Goal: Information Seeking & Learning: Learn about a topic

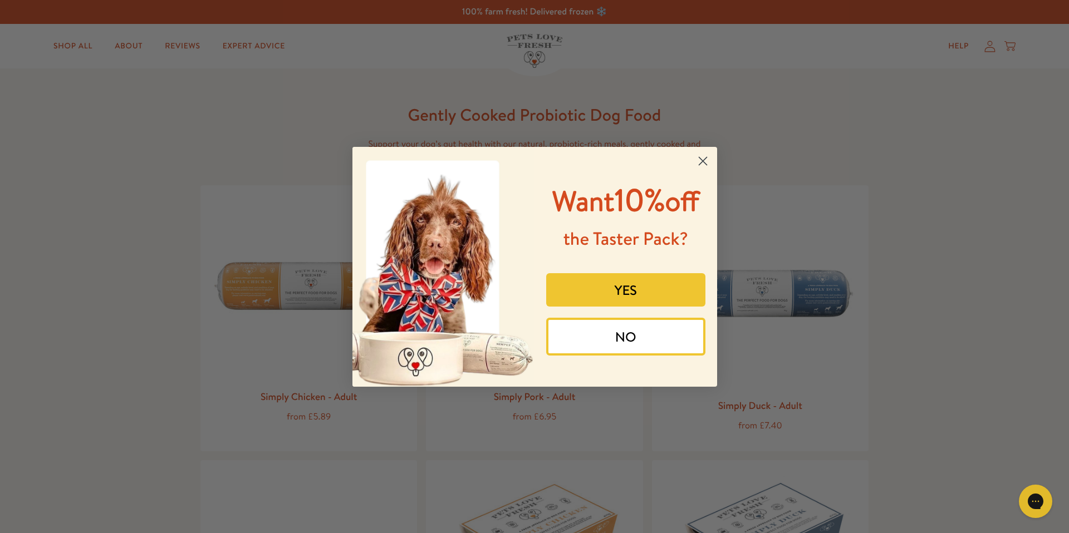
click at [704, 159] on circle "Close dialog" at bounding box center [702, 160] width 18 height 18
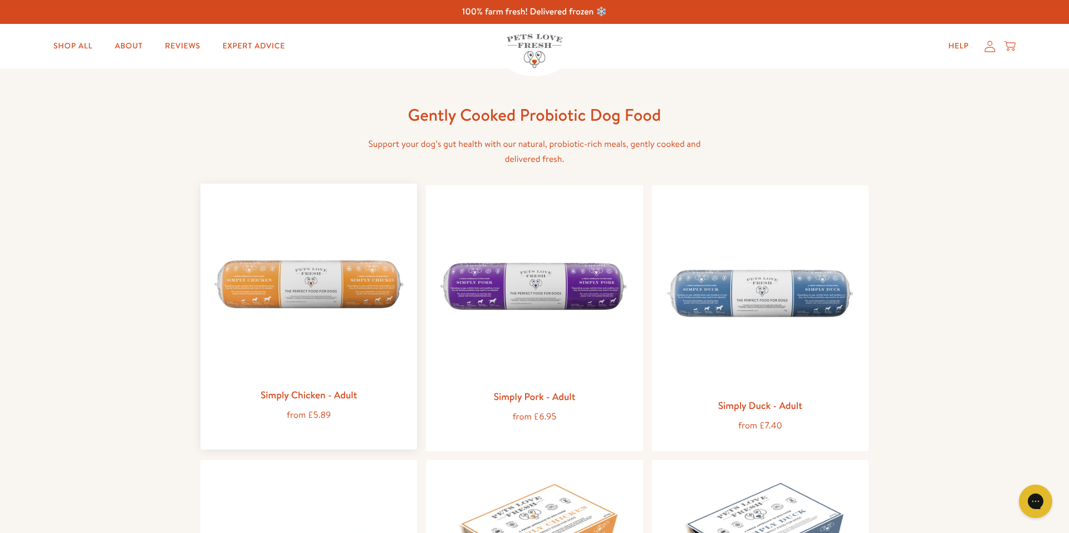
click at [256, 195] on img at bounding box center [308, 288] width 199 height 190
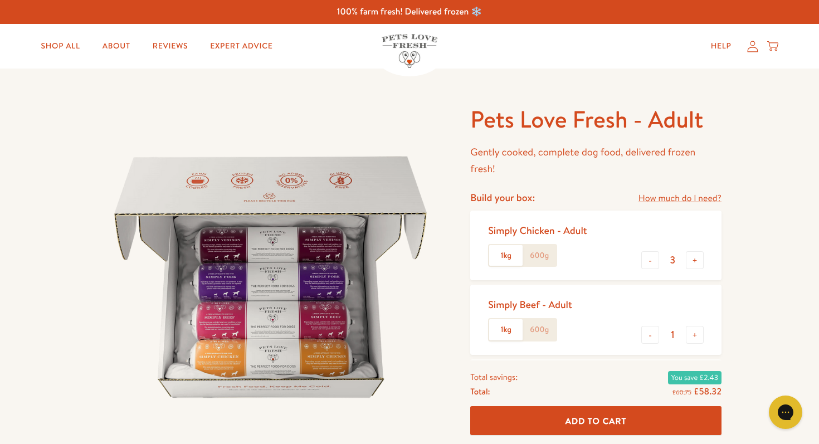
click at [400, 42] on img at bounding box center [409, 51] width 56 height 34
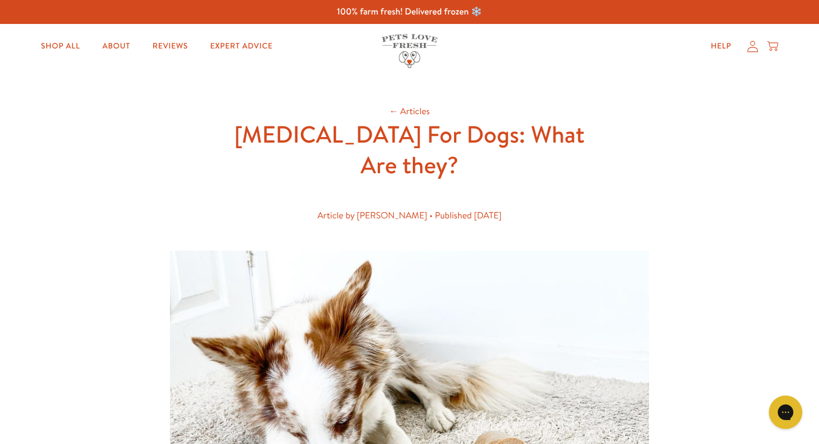
click at [448, 164] on h1 "[MEDICAL_DATA] For Dogs: What Are they?" at bounding box center [409, 149] width 356 height 61
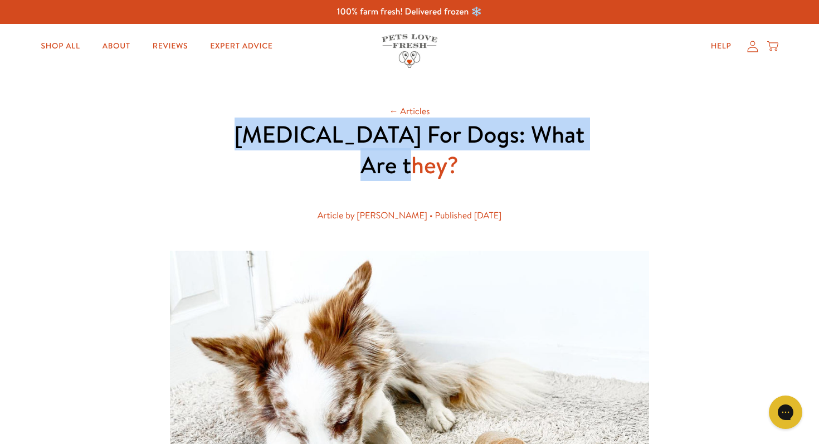
drag, startPoint x: 438, startPoint y: 165, endPoint x: 243, endPoint y: 138, distance: 196.7
click at [243, 138] on h1 "Prebiotics For Dogs: What Are they?" at bounding box center [409, 149] width 356 height 61
copy h1 "Prebiotics For Dogs: What Are they?"
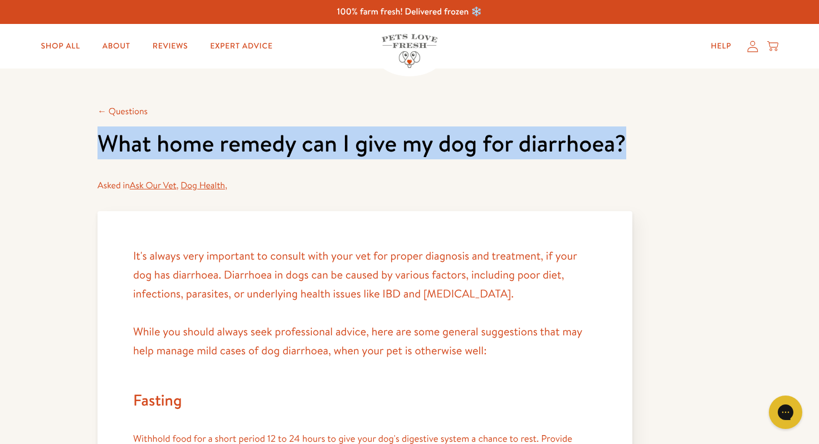
drag, startPoint x: 95, startPoint y: 140, endPoint x: 624, endPoint y: 146, distance: 529.1
click at [538, 156] on h1 "What home remedy can I give my dog for diarrhoea?" at bounding box center [364, 143] width 535 height 31
drag, startPoint x: 613, startPoint y: 144, endPoint x: 84, endPoint y: 141, distance: 529.0
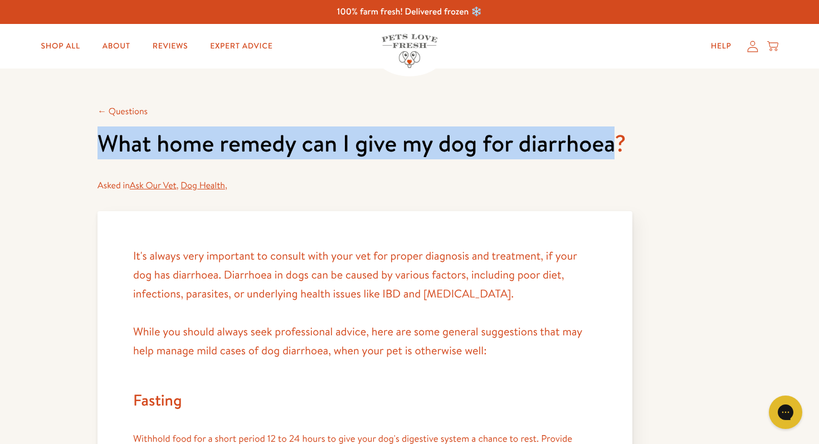
copy h1 "What home remedy can I give my dog for diarrhoea"
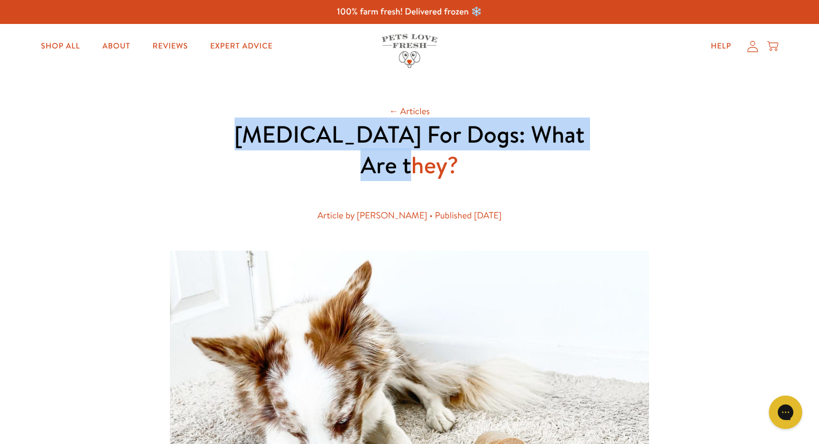
drag, startPoint x: 438, startPoint y: 170, endPoint x: 189, endPoint y: 123, distance: 252.8
copy h1 "Prebiotics For Dogs: What Are they?"
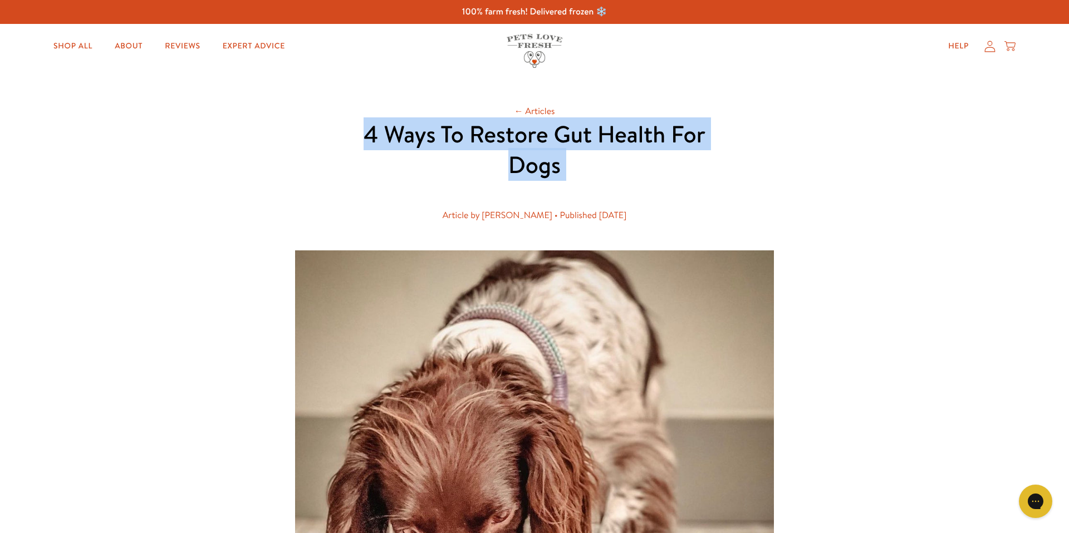
drag, startPoint x: 364, startPoint y: 137, endPoint x: 672, endPoint y: 181, distance: 311.1
click at [672, 181] on header "← Articles 4 Ways To Restore Gut Health For Dogs Article by [PERSON_NAME] • Pub…" at bounding box center [534, 168] width 356 height 128
copy header "4 Ways To Restore Gut Health For Dogs"
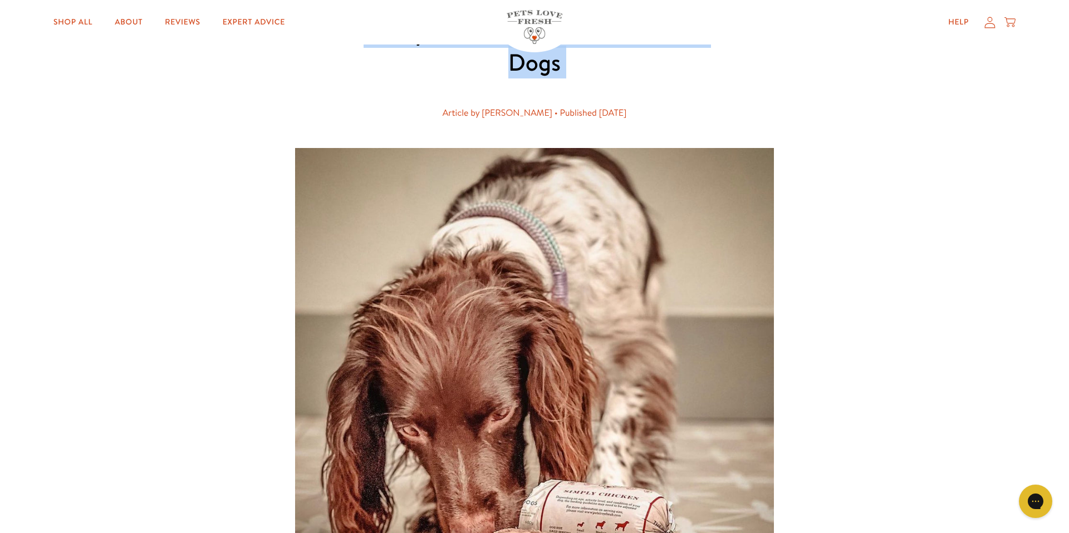
click at [411, 121] on div "Article by [PERSON_NAME] • Published [DATE]" at bounding box center [534, 113] width 321 height 33
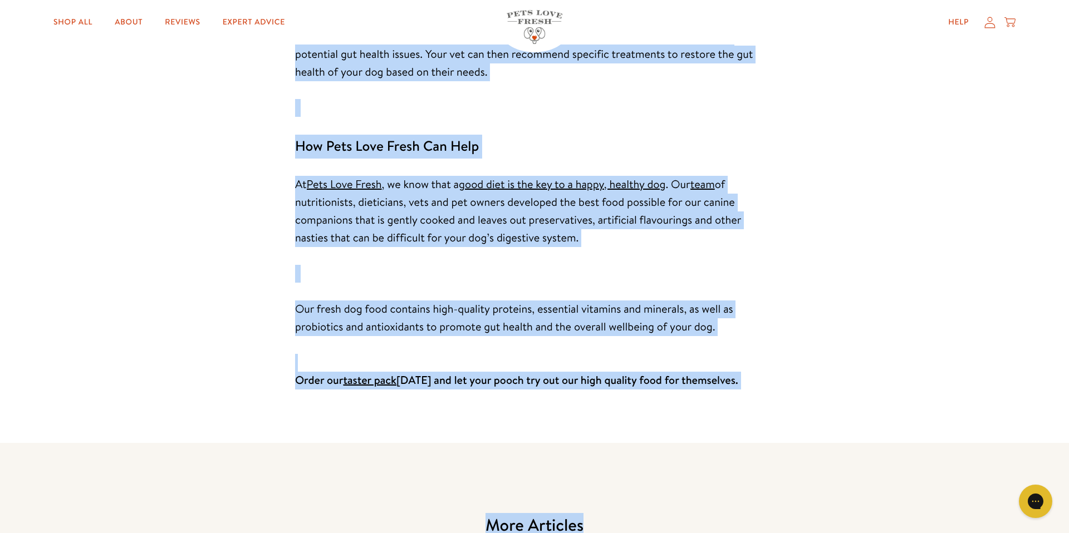
scroll to position [2739, 0]
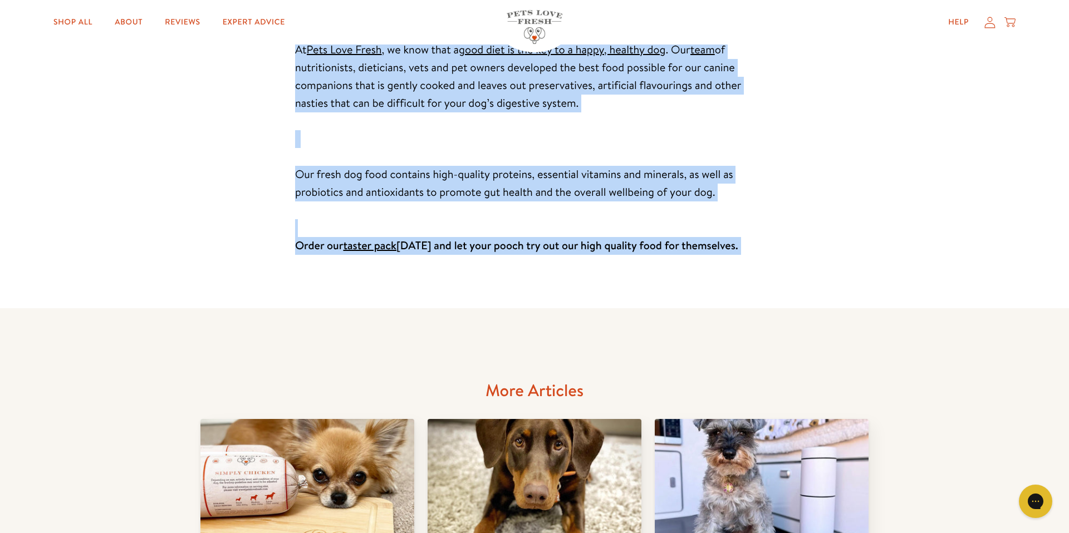
drag, startPoint x: 367, startPoint y: 99, endPoint x: 721, endPoint y: 318, distance: 416.6
copy article "9 Lore Ip Dolorsi Ame Consec Adi Elit Seddoei te Incid Utlabo • Etdolorem Ali 1…"
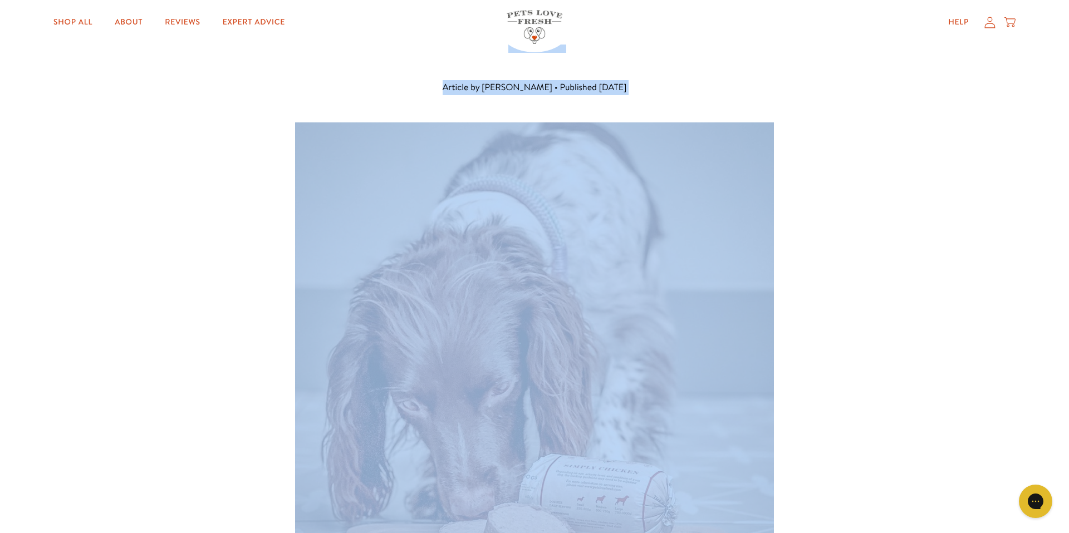
scroll to position [0, 0]
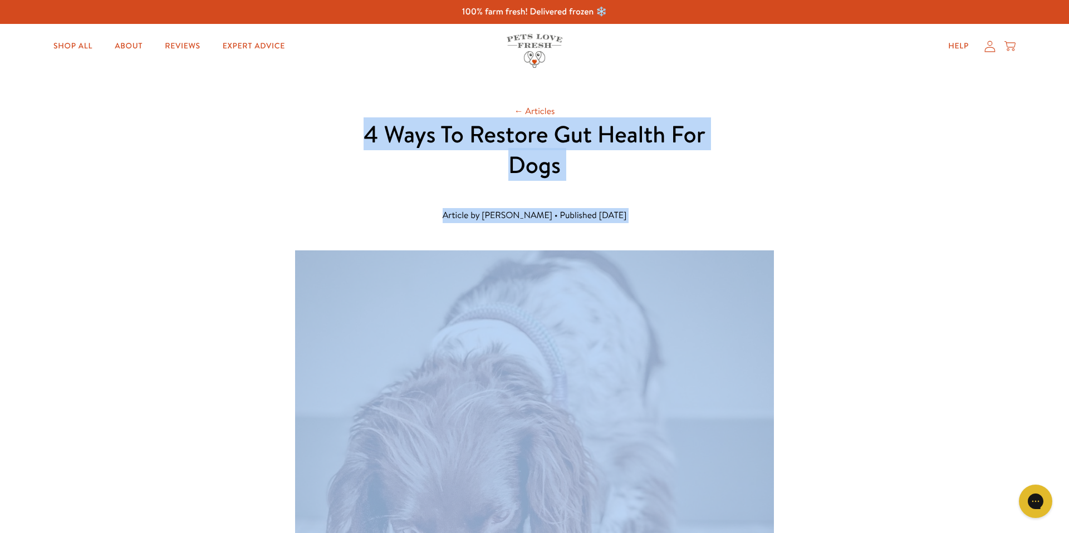
click at [385, 132] on h1 "4 Ways To Restore Gut Health For Dogs" at bounding box center [534, 149] width 356 height 61
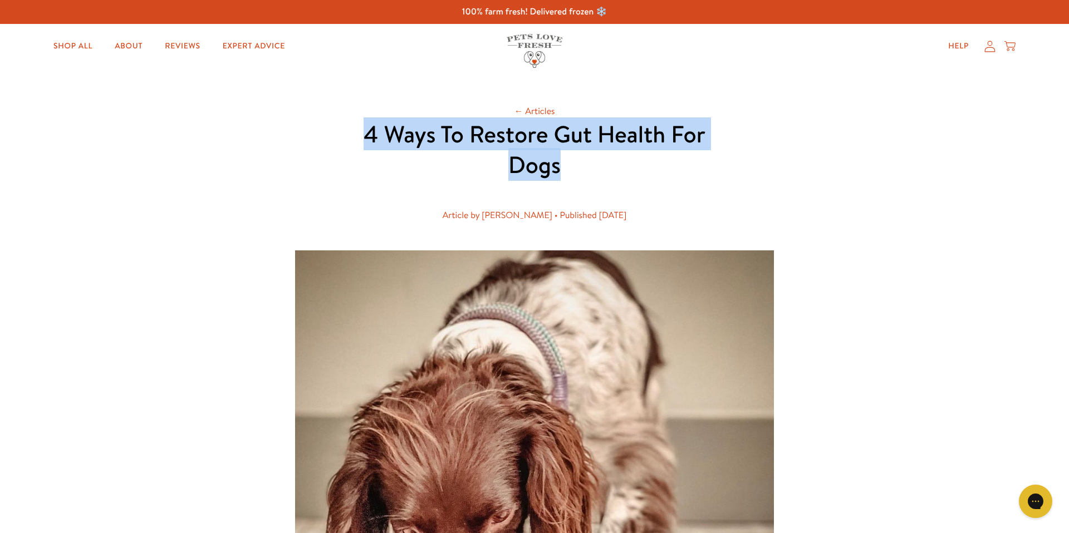
drag, startPoint x: 370, startPoint y: 138, endPoint x: 580, endPoint y: 158, distance: 211.4
click at [580, 158] on h1 "4 Ways To Restore Gut Health For Dogs" at bounding box center [534, 149] width 356 height 61
copy h1 "4 Ways To Restore Gut Health For Dogs"
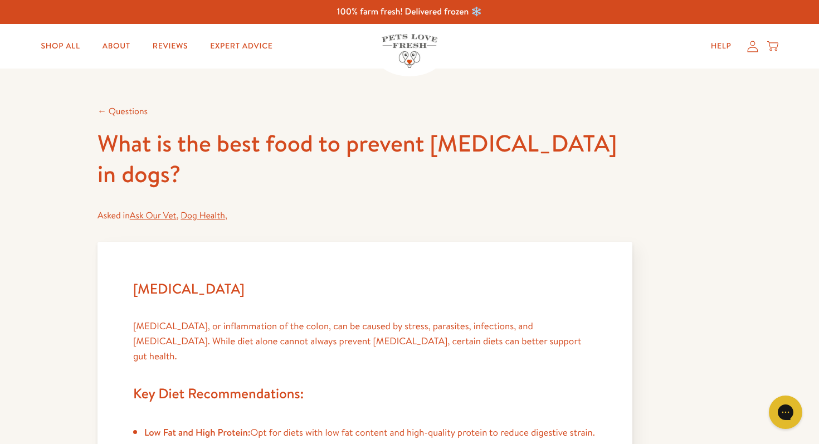
click at [108, 150] on h1 "What is the best food to prevent [MEDICAL_DATA] in dogs?" at bounding box center [364, 158] width 535 height 61
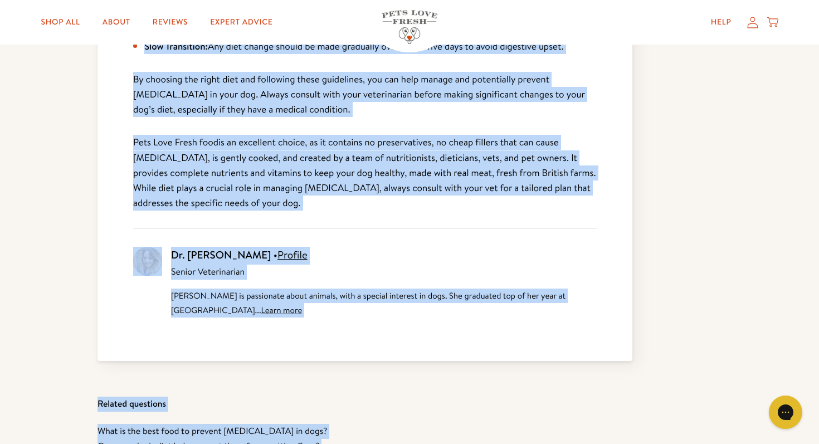
scroll to position [615, 0]
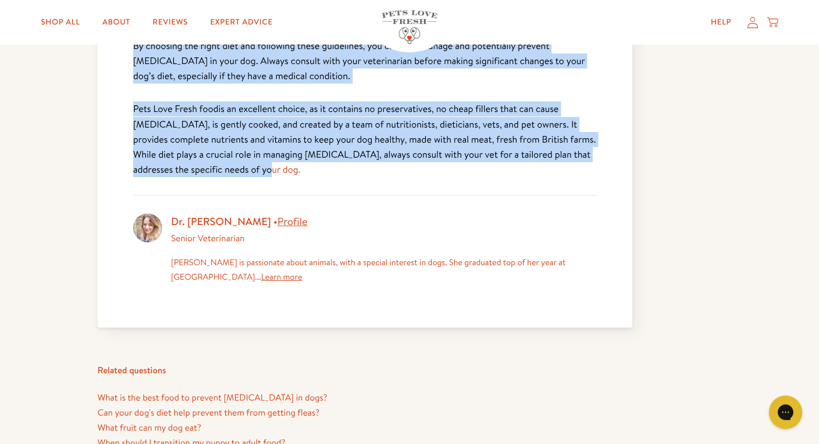
drag, startPoint x: 100, startPoint y: 143, endPoint x: 387, endPoint y: 139, distance: 286.8
click at [387, 139] on div "← Questions What is the best food to prevent [MEDICAL_DATA] in dogs? Asked in A…" at bounding box center [364, 7] width 535 height 1037
copy div "Lore ip dol sita cons ad elitsed doeiusm te inci? Utlab et Dol Mag Ali , Eni Ad…"
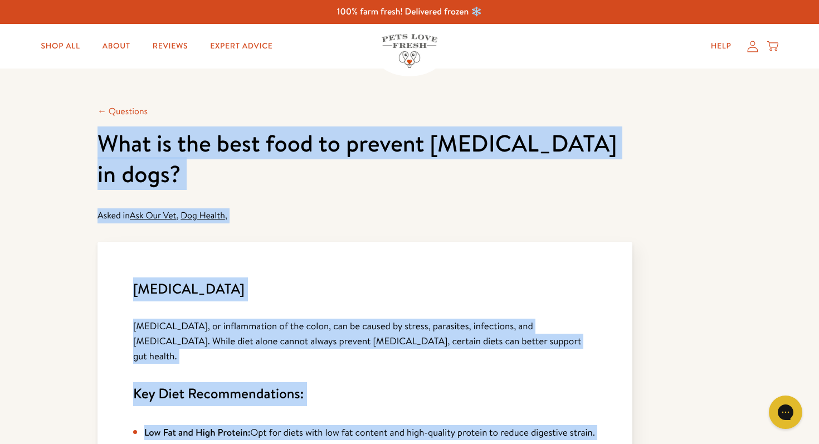
click at [298, 173] on header "What is the best food to prevent colitis in dogs? Asked in Ask Our Vet , Dog He…" at bounding box center [364, 175] width 535 height 95
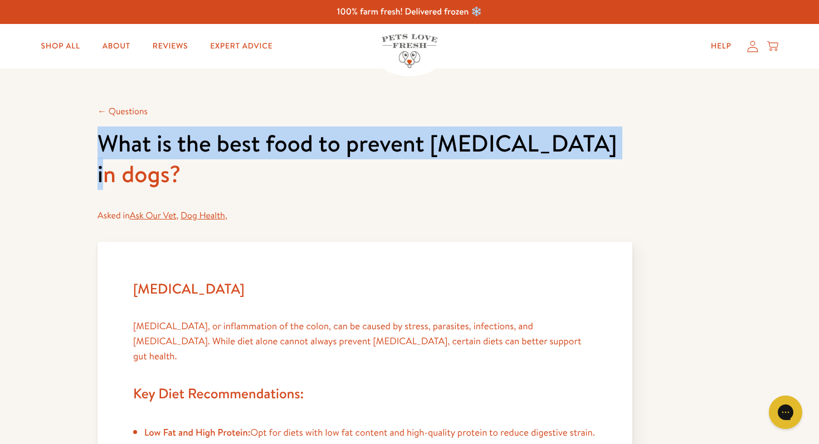
drag, startPoint x: 577, startPoint y: 144, endPoint x: 79, endPoint y: 147, distance: 498.4
copy h1 "What is the best food to prevent colitis in dogs?"
drag, startPoint x: 585, startPoint y: 145, endPoint x: 66, endPoint y: 146, distance: 519.0
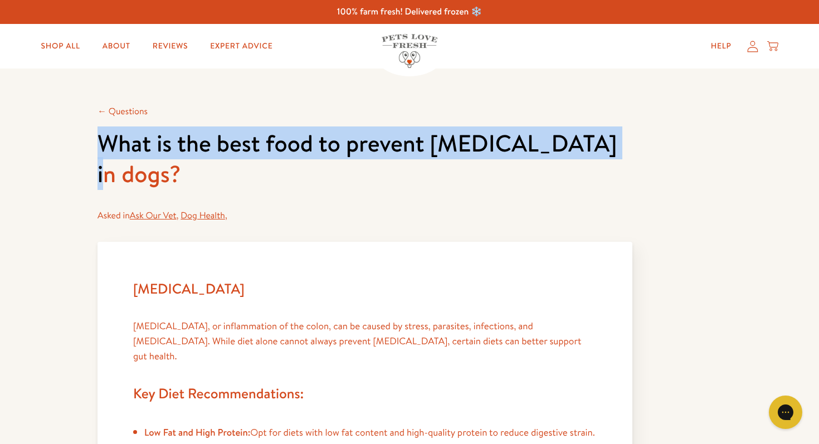
copy h1 "What is the best food to prevent colitis in dogs?"
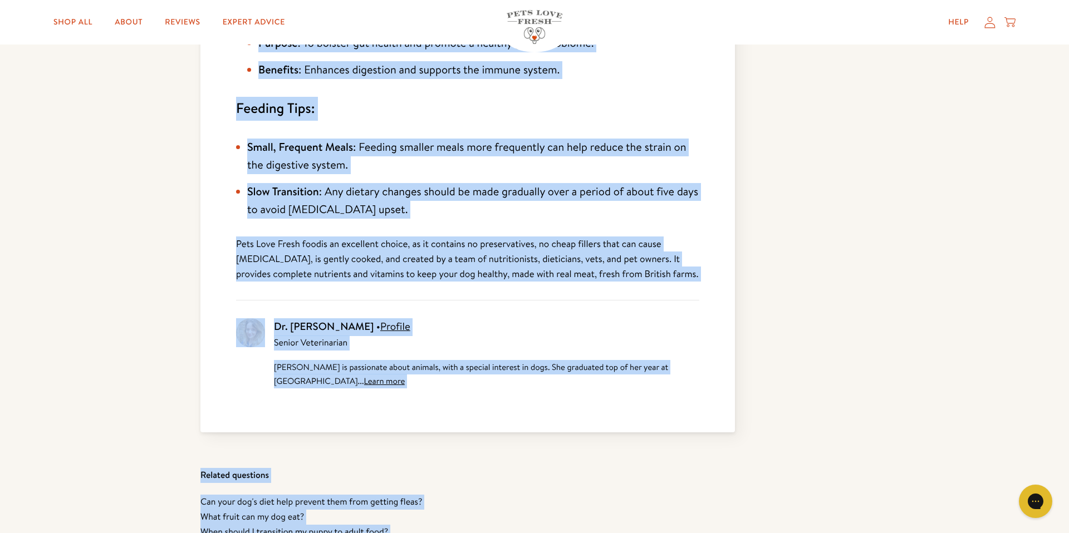
scroll to position [893, 0]
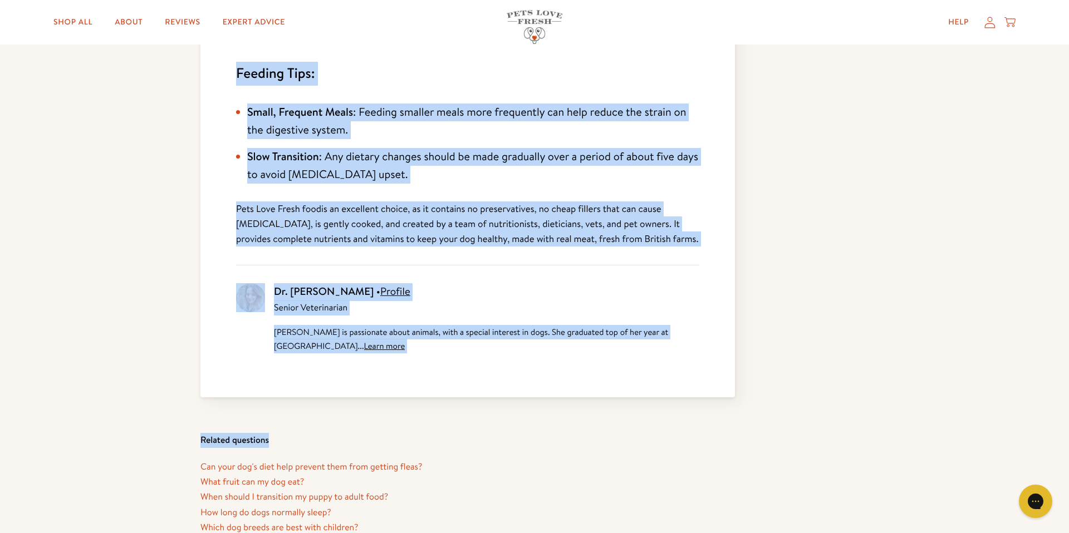
drag, startPoint x: 202, startPoint y: 140, endPoint x: 541, endPoint y: 402, distance: 427.6
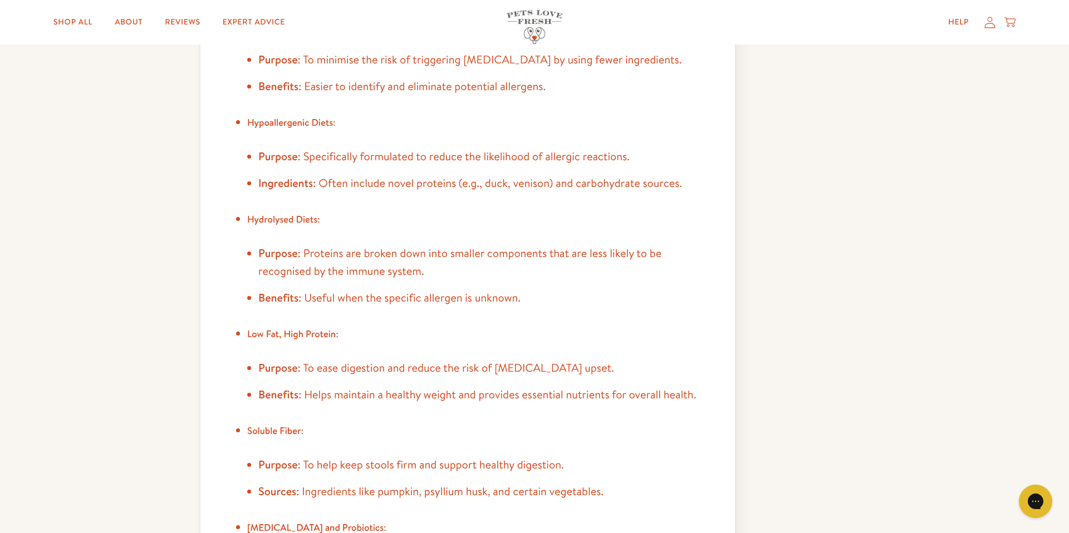
scroll to position [0, 0]
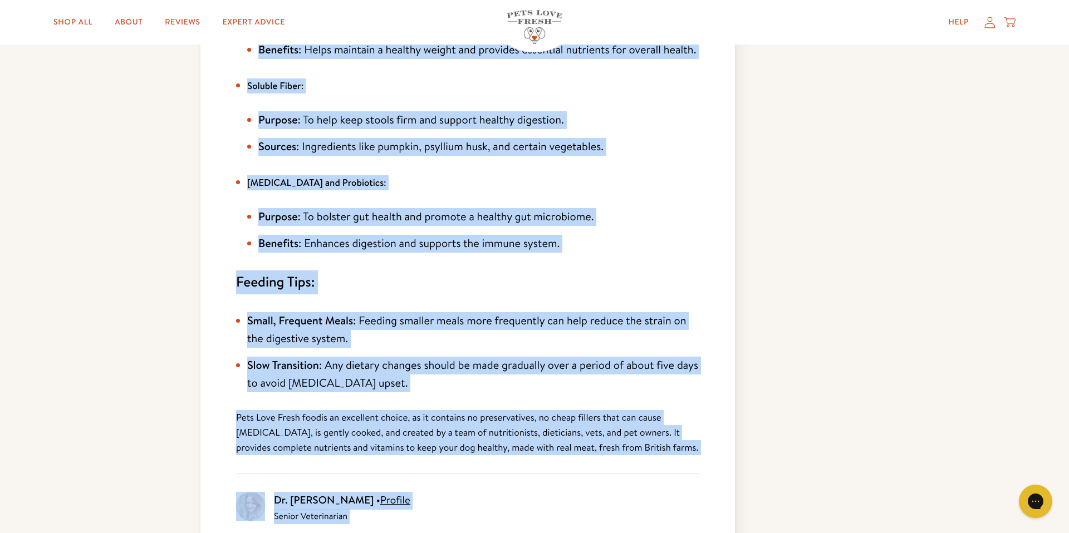
scroll to position [805, 0]
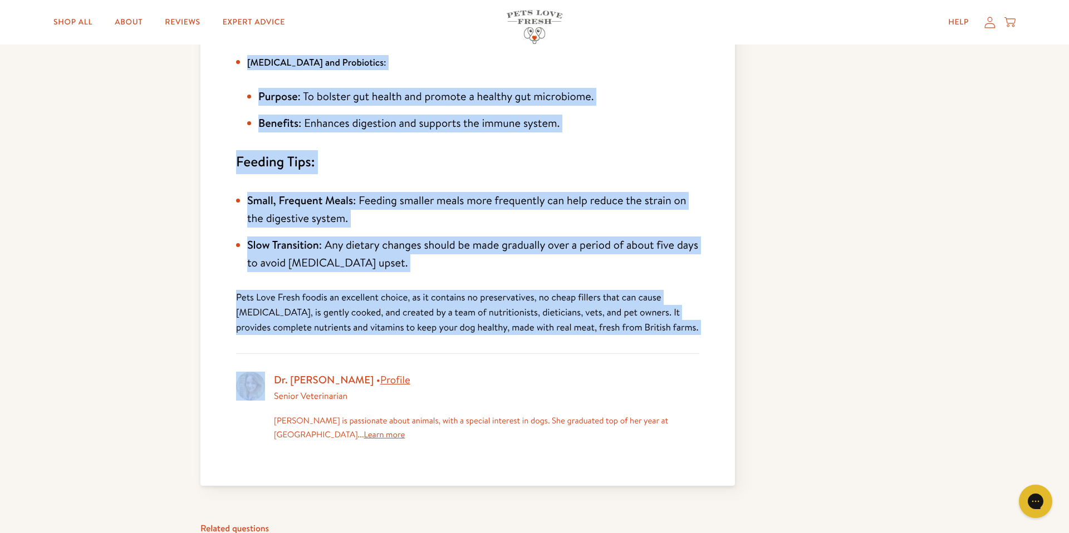
drag, startPoint x: 194, startPoint y: 138, endPoint x: 536, endPoint y: 319, distance: 386.6
copy div "What is the best food to prevent colitis in dogs? Asked in Ask Our Vet , Dog He…"
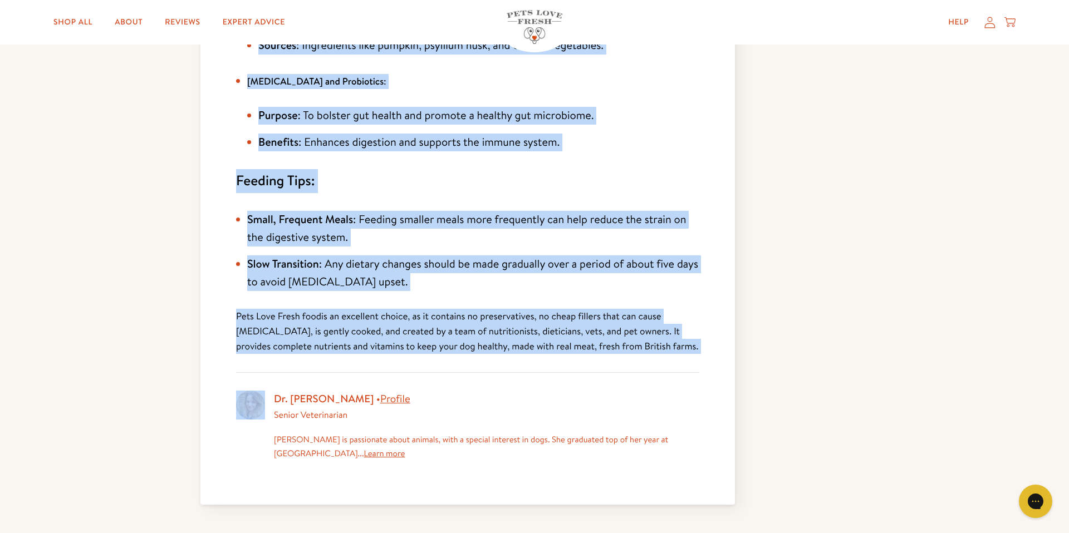
scroll to position [783, 0]
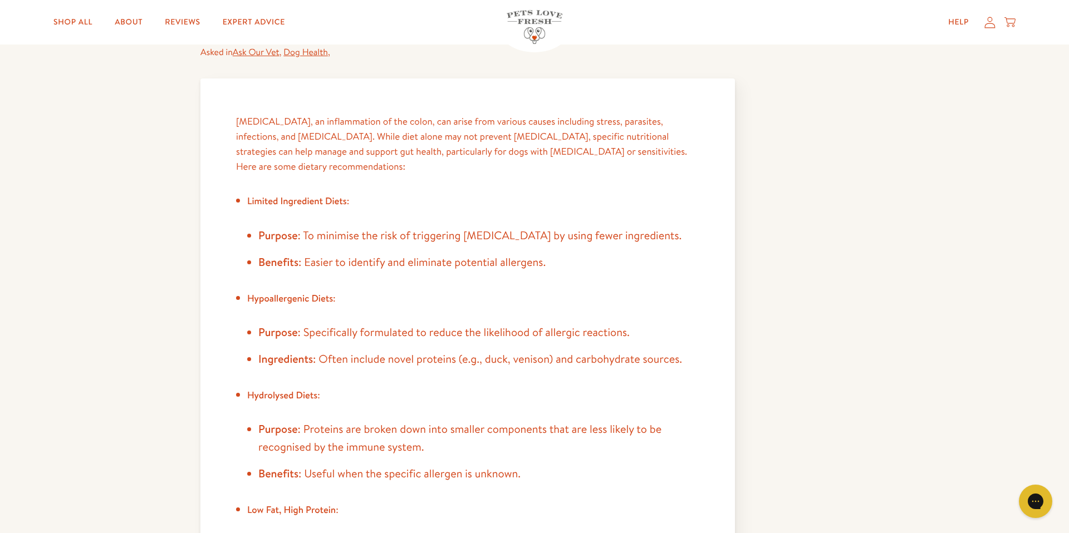
scroll to position [0, 0]
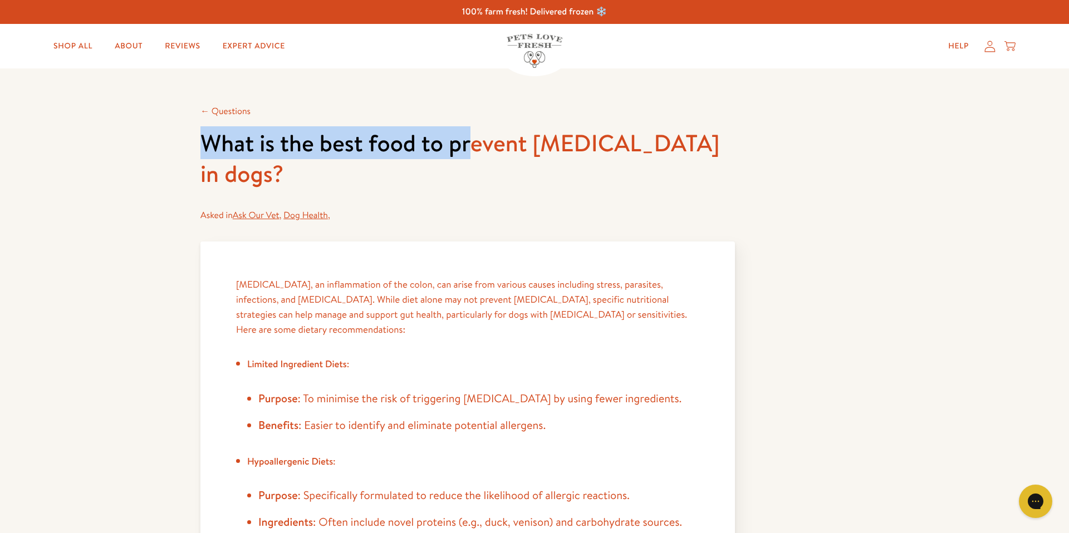
drag, startPoint x: 202, startPoint y: 134, endPoint x: 468, endPoint y: 138, distance: 266.8
click at [468, 138] on h1 "What is the best food to prevent colitis in dogs?" at bounding box center [467, 158] width 535 height 61
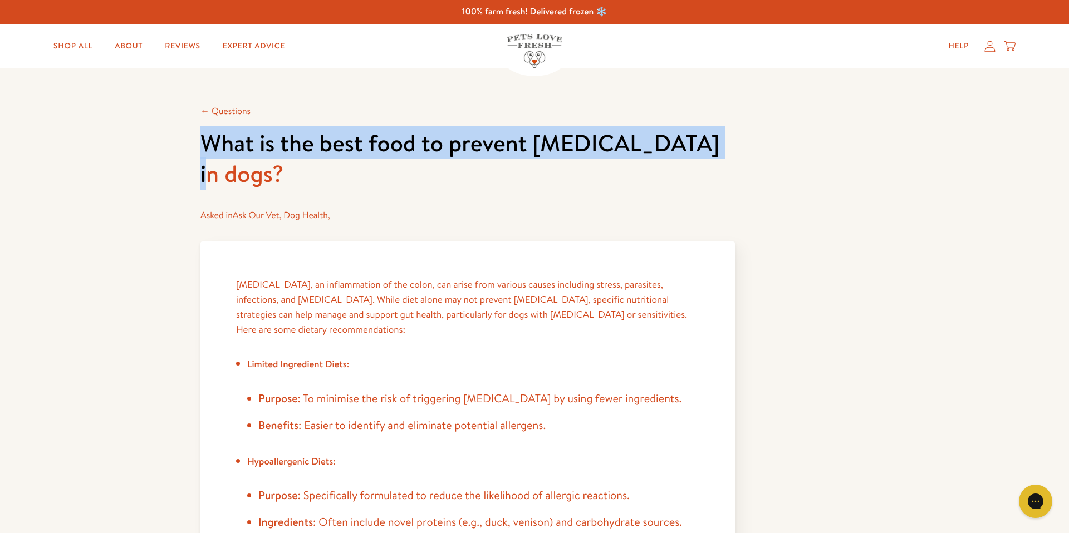
drag, startPoint x: 702, startPoint y: 144, endPoint x: 149, endPoint y: 154, distance: 552.5
copy h1 "What is the best food to prevent colitis in dogs?"
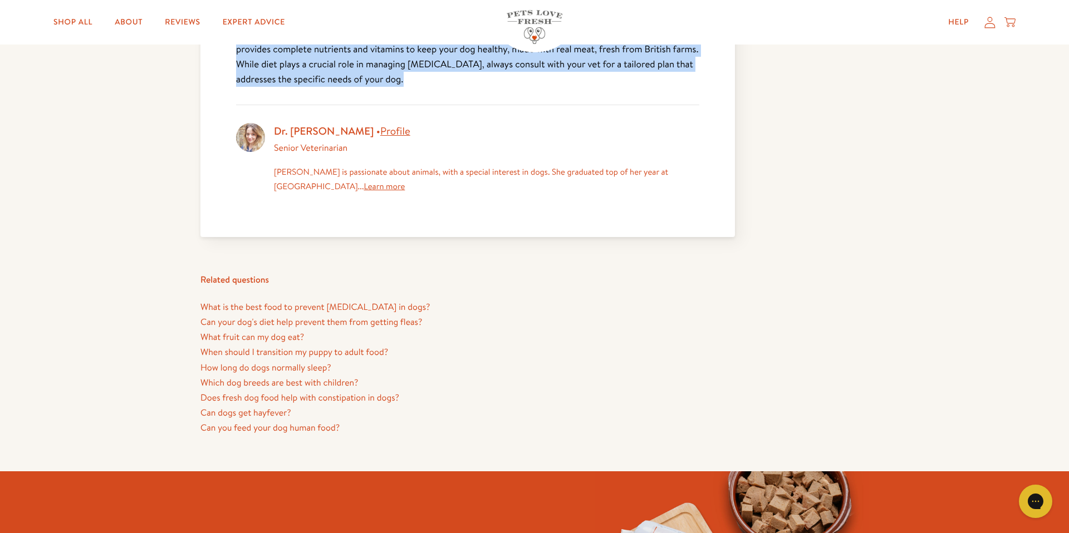
scroll to position [703, 0]
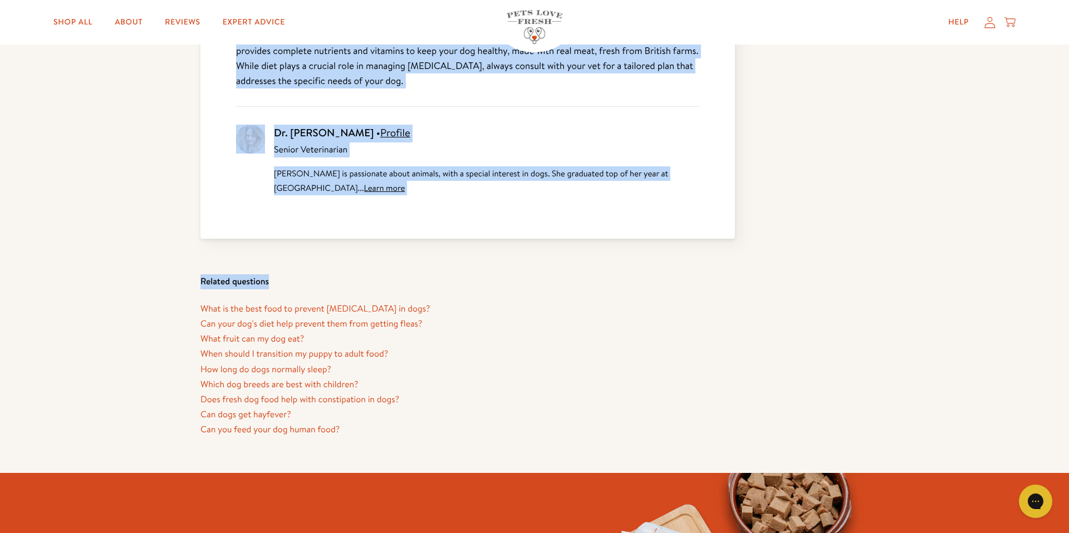
drag, startPoint x: 203, startPoint y: 141, endPoint x: 277, endPoint y: 257, distance: 137.8
copy div "What is the best food to prevent colitis in dogs? Asked in Ask Our Vet , Dog He…"
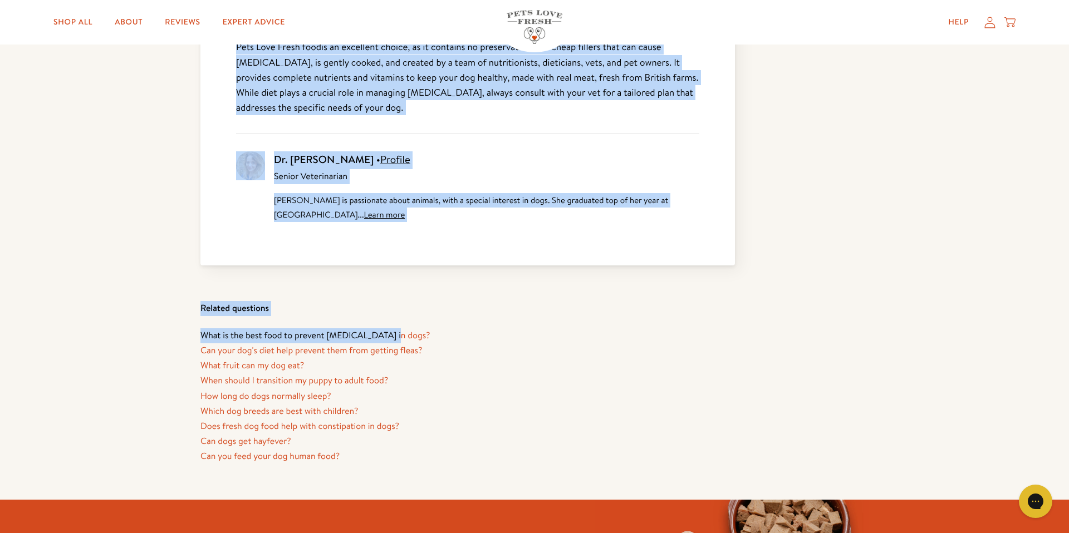
scroll to position [675, 0]
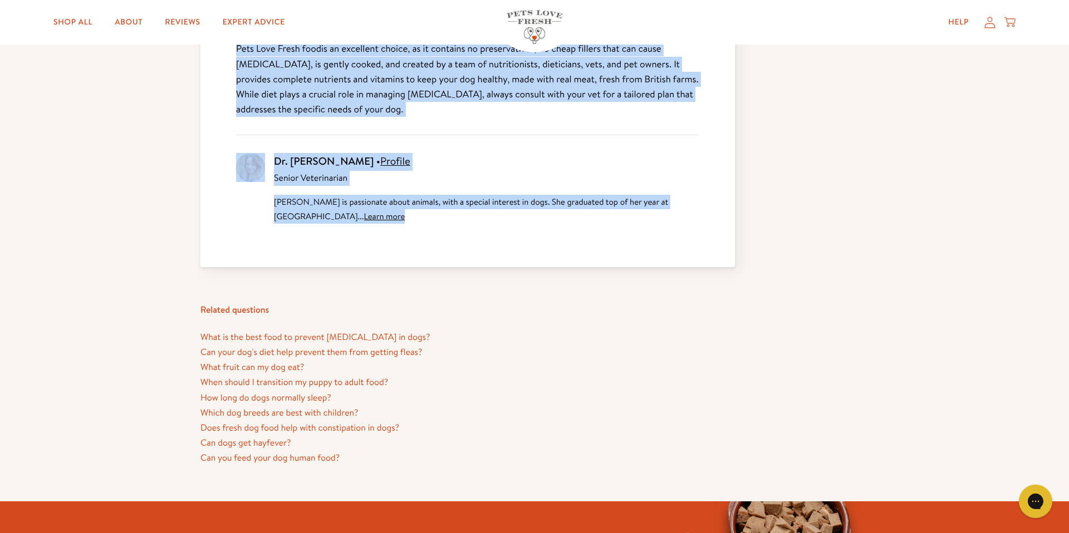
drag, startPoint x: 234, startPoint y: 253, endPoint x: 403, endPoint y: 211, distance: 173.3
copy div "Colitis Colitis, or inflammation of the colon, can be caused by stress, parasit…"
click at [452, 345] on li "Can your dog's diet help prevent them from getting fleas?" at bounding box center [467, 352] width 535 height 15
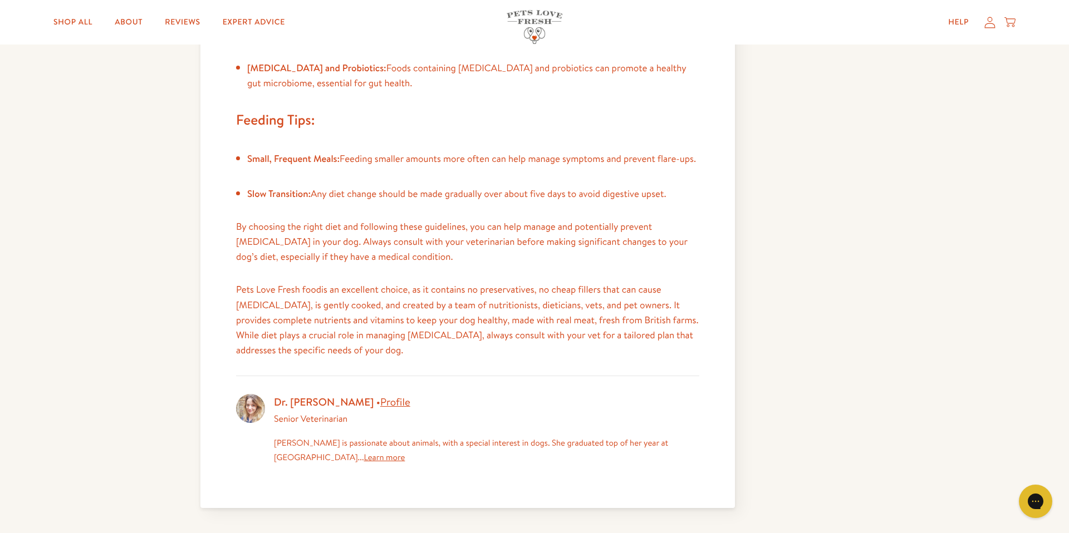
scroll to position [0, 0]
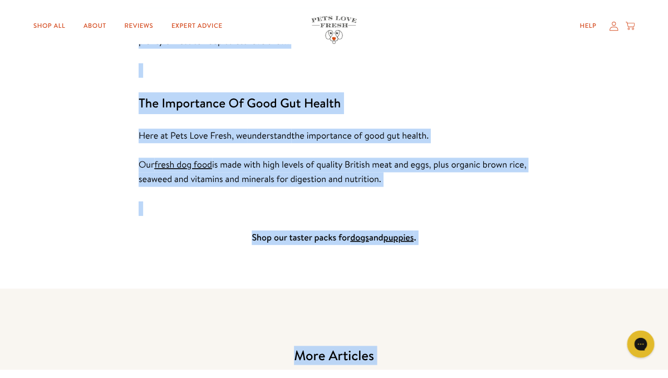
scroll to position [2324, 0]
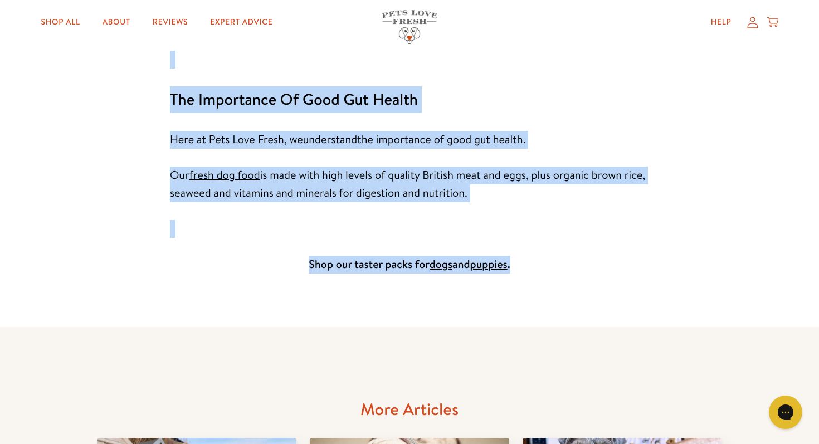
drag, startPoint x: 257, startPoint y: 129, endPoint x: 495, endPoint y: 258, distance: 270.6
copy article "What is Leaky Gut Syndrome in Dogs? Article by James Bailey • Published Mar 29,…"
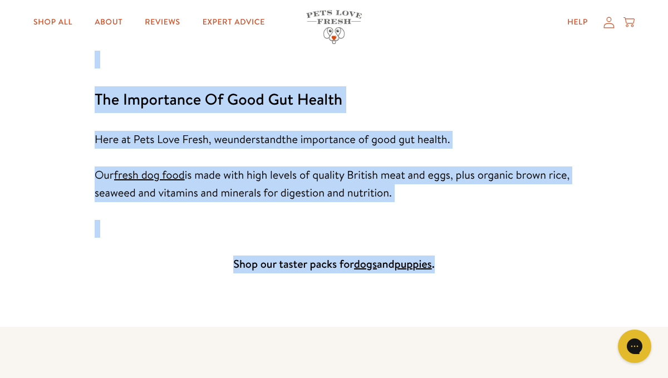
click at [234, 91] on strong "The Importance Of Good Gut Health" at bounding box center [219, 100] width 248 height 22
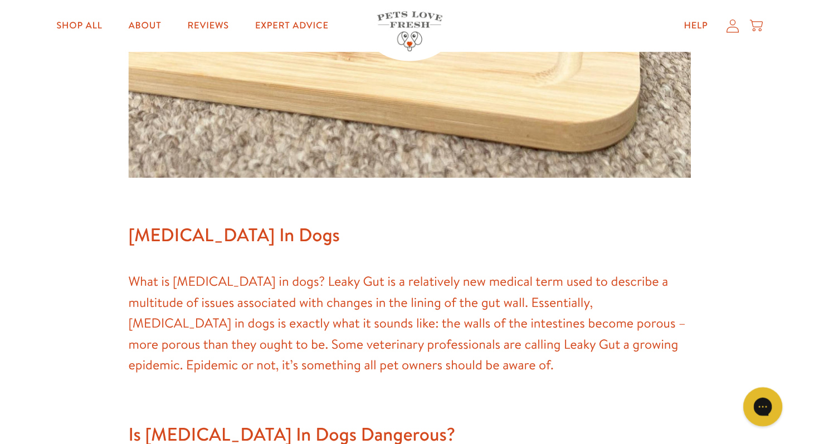
scroll to position [0, 0]
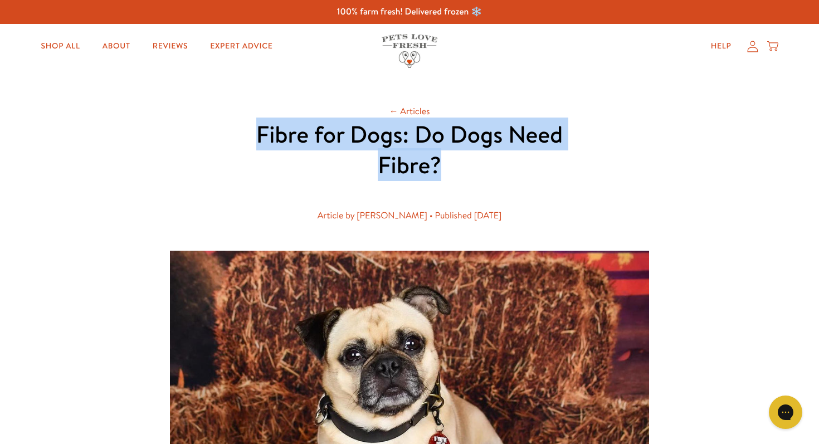
drag, startPoint x: 256, startPoint y: 138, endPoint x: 452, endPoint y: 162, distance: 198.1
click at [452, 162] on h1 "Fibre for Dogs: Do Dogs Need Fibre?" at bounding box center [409, 149] width 356 height 61
copy h1 "Fibre for Dogs: Do Dogs Need Fibre?"
click at [246, 133] on h1 "Fibre for Dogs: Do Dogs Need Fibre?" at bounding box center [409, 149] width 356 height 61
drag, startPoint x: 243, startPoint y: 137, endPoint x: 486, endPoint y: 185, distance: 247.6
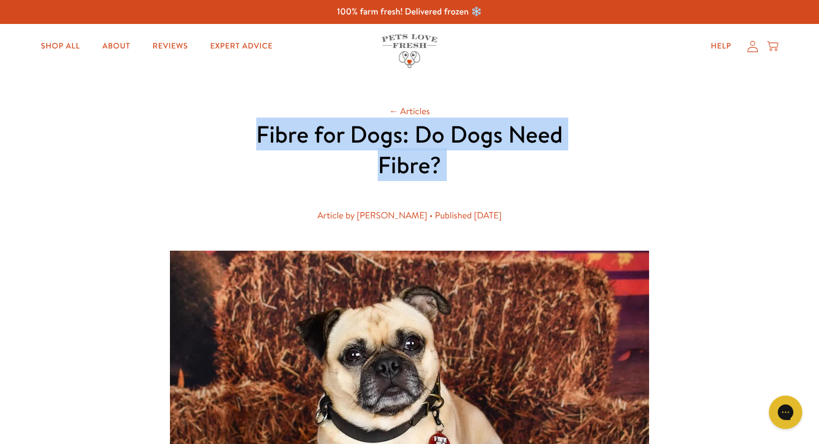
click at [486, 185] on header "← Articles Fibre for Dogs: Do Dogs Need Fibre? Article by [PERSON_NAME] • Publi…" at bounding box center [409, 168] width 356 height 128
copy header "Fibre for Dogs: Do Dogs Need Fibre?"
click at [245, 112] on header "← Articles Fibre for Dogs: Do Dogs Need Fibre? Article by James Bailey • Publis…" at bounding box center [409, 168] width 356 height 128
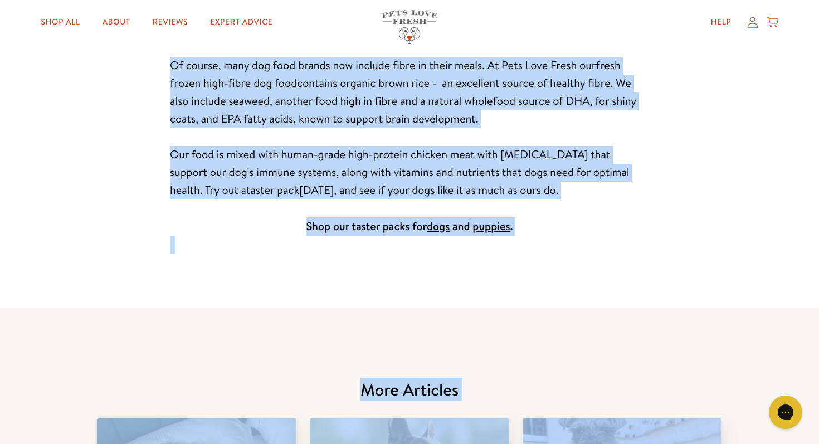
scroll to position [2204, 0]
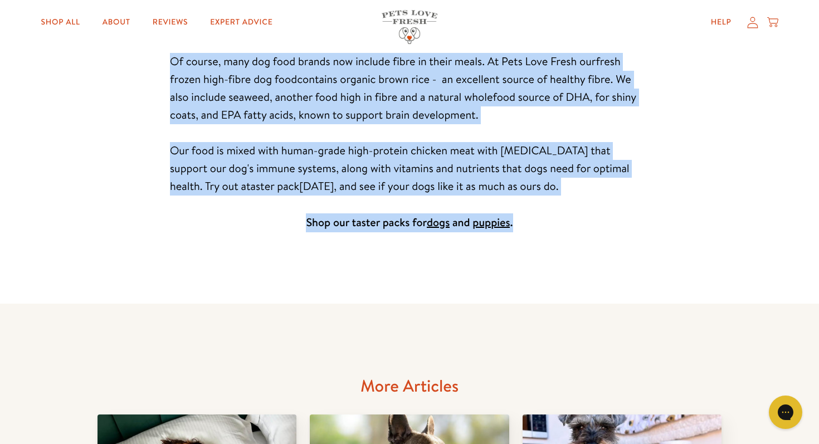
drag, startPoint x: 257, startPoint y: 131, endPoint x: 545, endPoint y: 229, distance: 304.1
copy article "Fibre for Dogs: Do Dogs Need Fibre? Article by James Bailey • Published Mar 17,…"
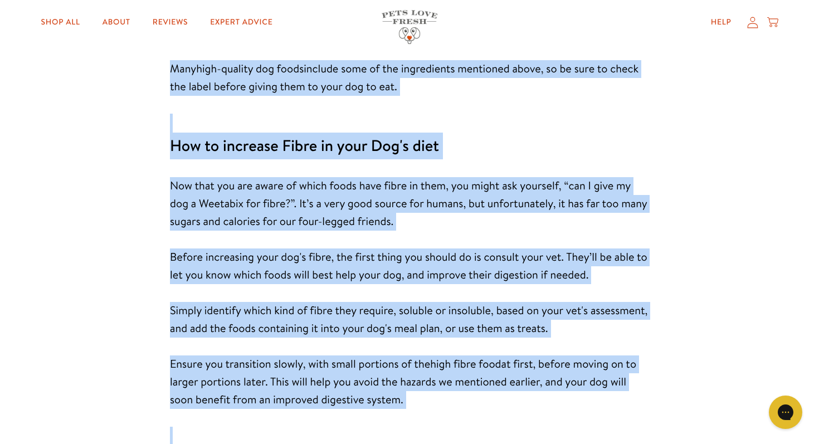
scroll to position [1431, 0]
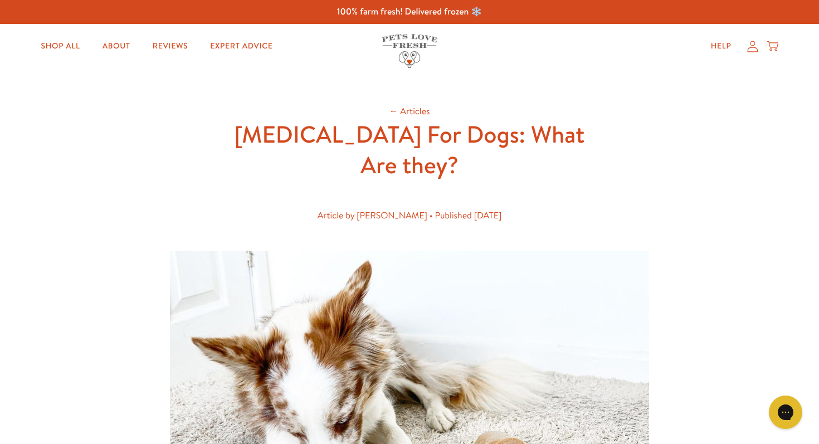
click at [257, 131] on h1 "[MEDICAL_DATA] For Dogs: What Are they?" at bounding box center [409, 149] width 356 height 61
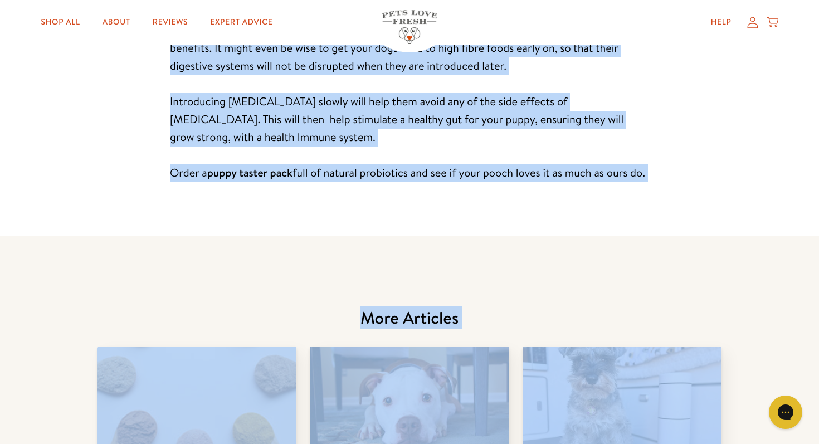
scroll to position [2269, 0]
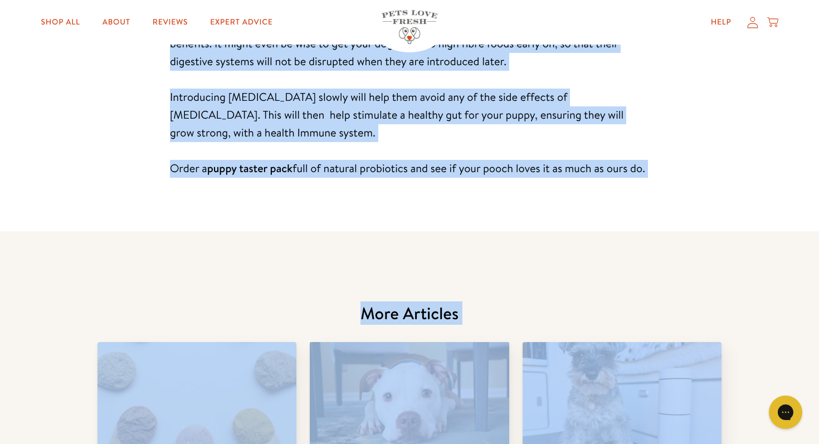
drag, startPoint x: 256, startPoint y: 131, endPoint x: 466, endPoint y: 179, distance: 215.3
copy article "Loremipsum Dol Sita: Cons Adi elit? Seddoei te Incid Utlabo • Etdolorem Ali 1, …"
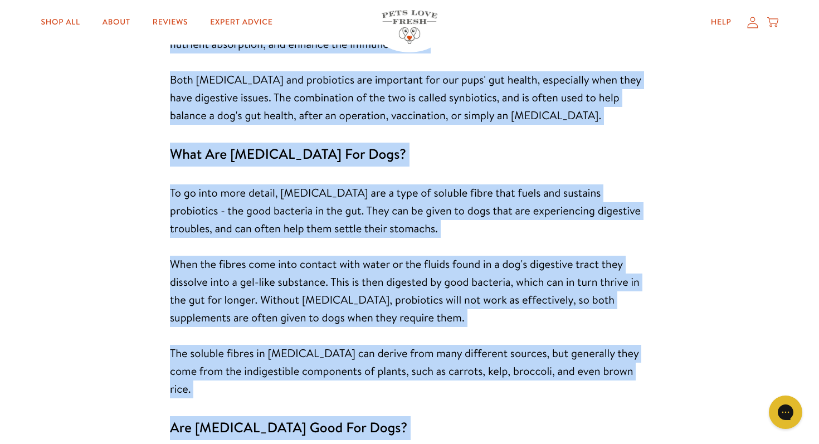
scroll to position [108, 0]
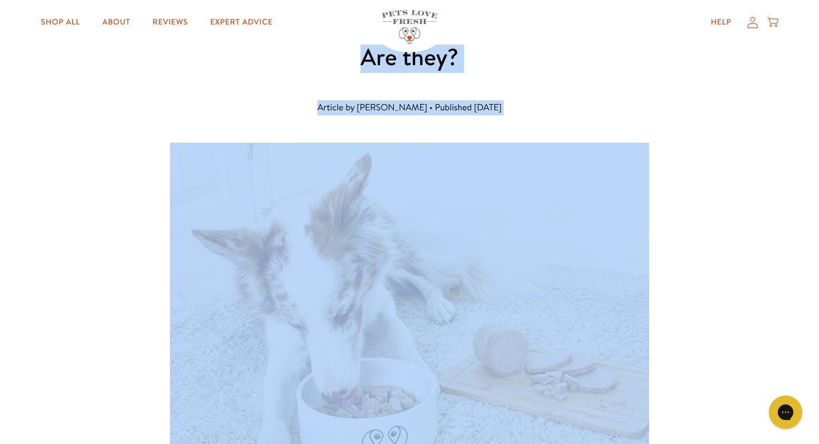
click at [325, 88] on header "← Articles [MEDICAL_DATA] For Dogs: What Are they? Article by [PERSON_NAME] • P…" at bounding box center [409, 60] width 356 height 128
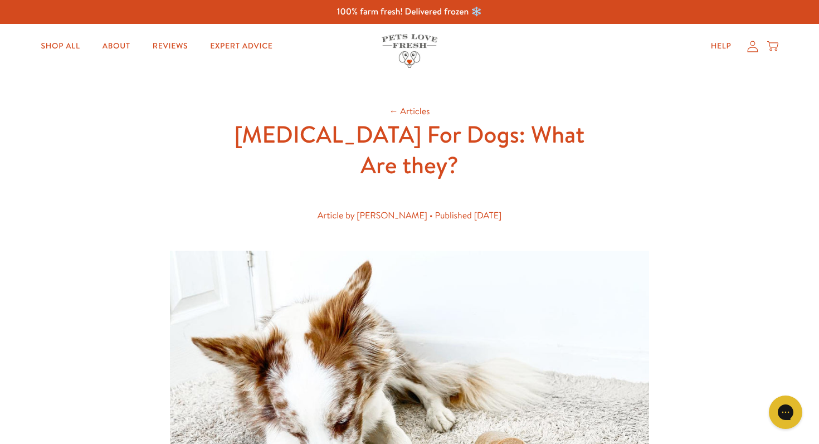
scroll to position [0, 0]
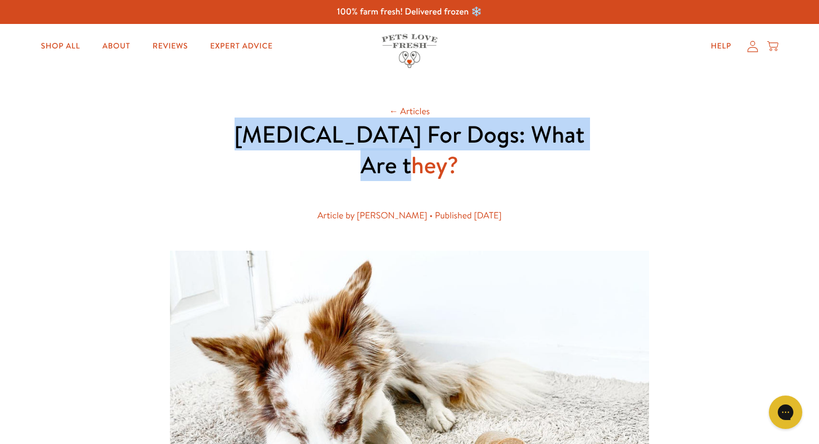
drag, startPoint x: 254, startPoint y: 131, endPoint x: 477, endPoint y: 172, distance: 225.9
click at [477, 172] on h1 "[MEDICAL_DATA] For Dogs: What Are they?" at bounding box center [409, 149] width 356 height 61
copy h1 "[MEDICAL_DATA] For Dogs: What Are they?"
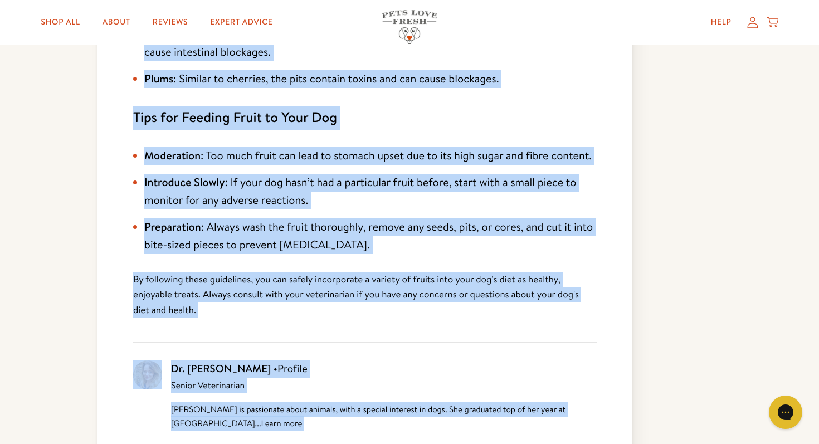
scroll to position [740, 0]
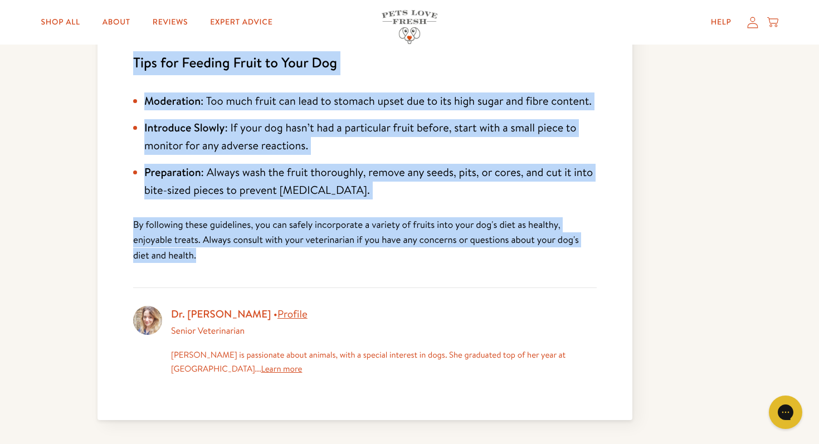
drag, startPoint x: 99, startPoint y: 127, endPoint x: 398, endPoint y: 254, distance: 324.9
copy div "What fruit can my dog eat? Asked in Ask Our Vet , Dog Health , It's great to kn…"
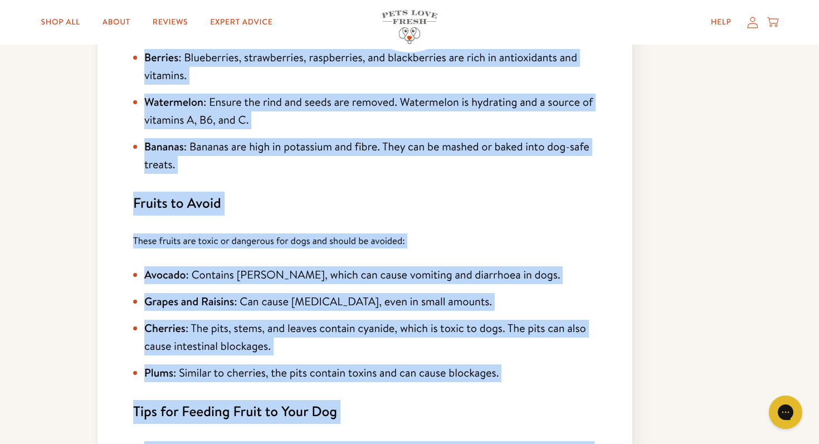
scroll to position [0, 0]
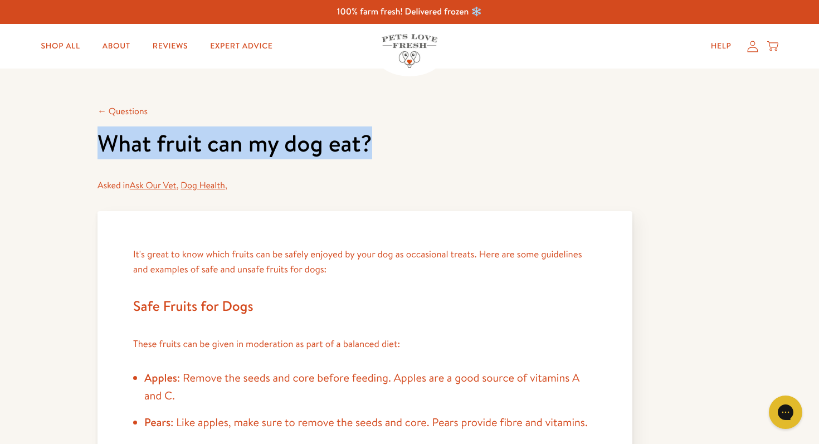
drag, startPoint x: 97, startPoint y: 142, endPoint x: 380, endPoint y: 150, distance: 283.6
copy h1 "What fruit can my dog eat?"
drag, startPoint x: 111, startPoint y: 142, endPoint x: 89, endPoint y: 140, distance: 22.4
drag, startPoint x: 99, startPoint y: 144, endPoint x: 371, endPoint y: 150, distance: 272.4
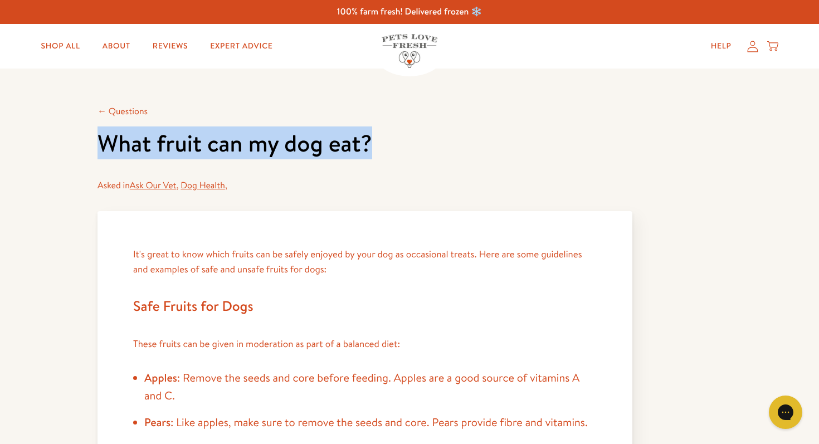
click at [371, 150] on h1 "What fruit can my dog eat?" at bounding box center [364, 143] width 535 height 31
copy h1 "What fruit can my dog eat?"
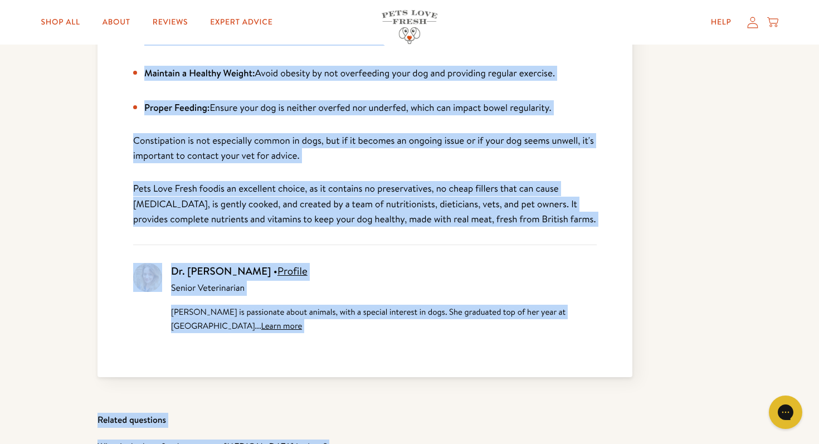
scroll to position [652, 0]
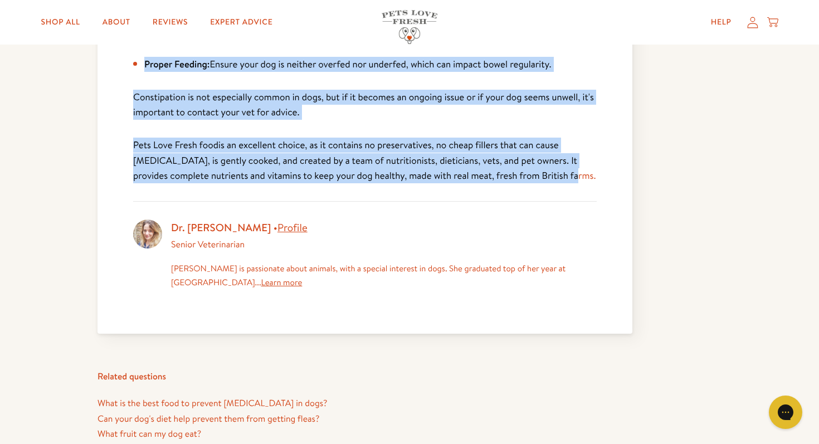
drag, startPoint x: 99, startPoint y: 54, endPoint x: 566, endPoint y: 178, distance: 483.4
copy div "Does fresh dog food help with constipation in dogs? Asked in Ask Our Vet , Dog …"
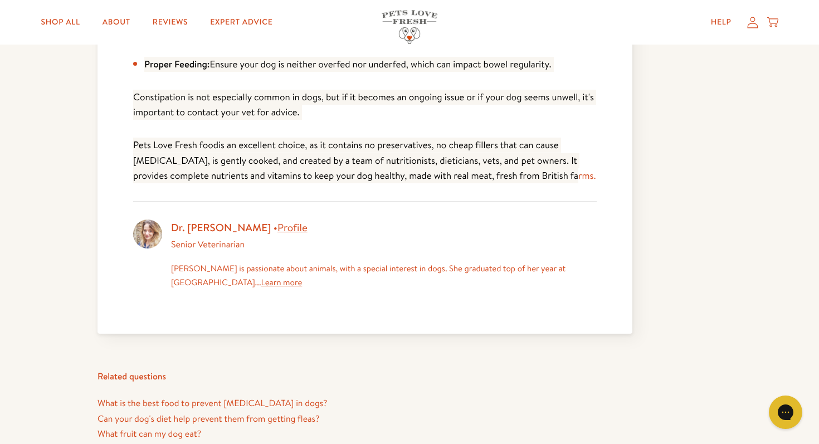
scroll to position [0, 0]
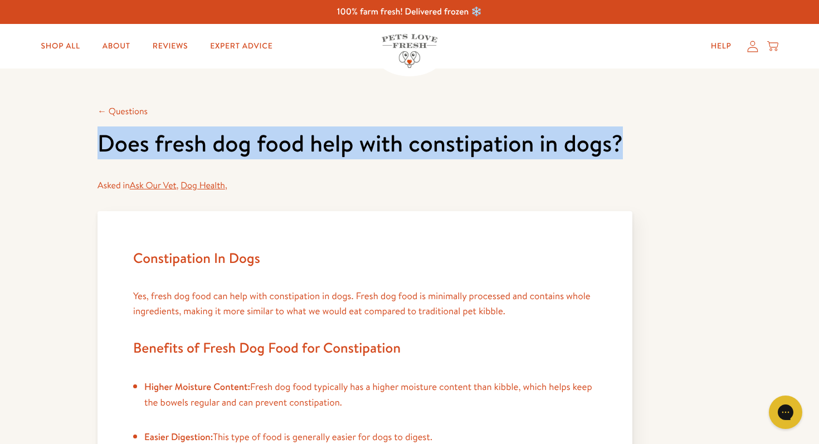
drag, startPoint x: 100, startPoint y: 145, endPoint x: 650, endPoint y: 144, distance: 550.2
copy h1 "Does fresh dog food help with constipation in dogs?"
drag, startPoint x: 96, startPoint y: 146, endPoint x: 626, endPoint y: 148, distance: 530.1
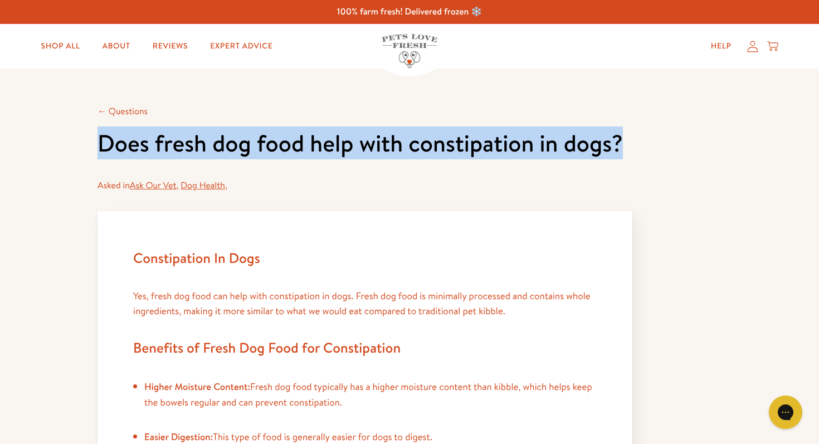
copy h1 "Does fresh dog food help with constipation in dogs?"
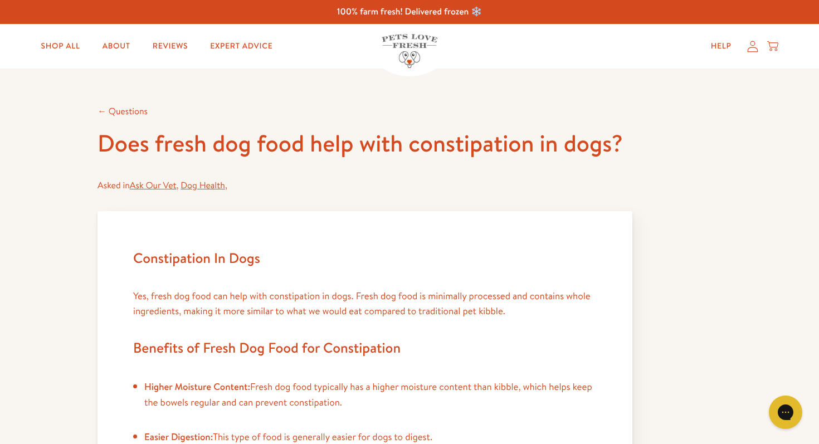
click at [288, 180] on div "Asked in Ask Our Vet , Dog Health ," at bounding box center [364, 185] width 535 height 15
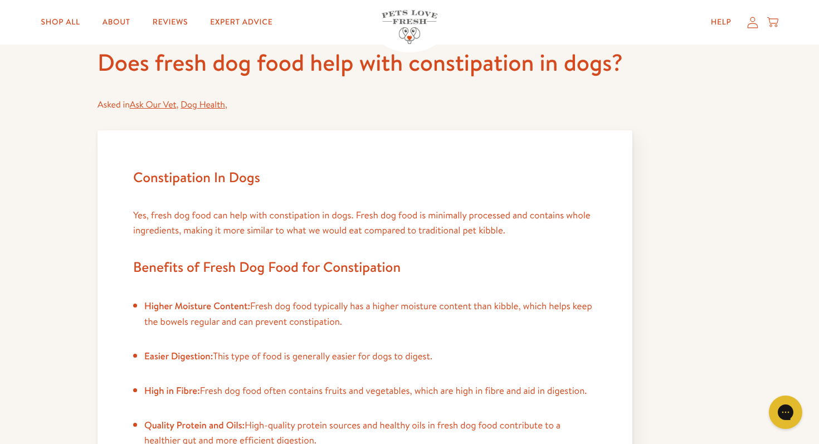
scroll to position [211, 0]
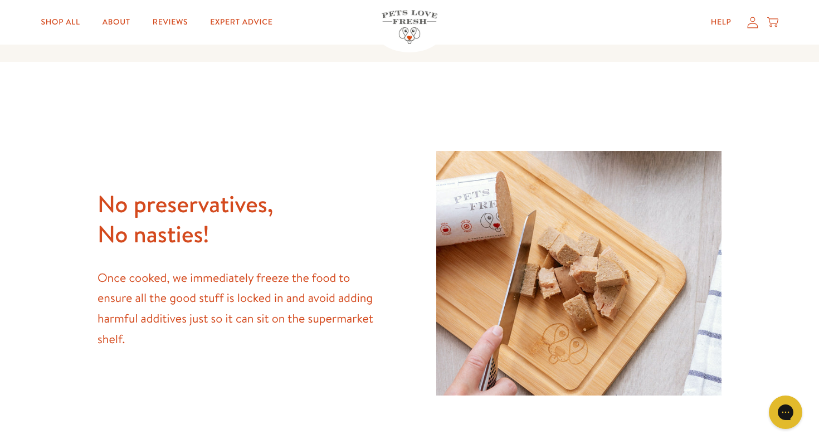
scroll to position [1788, 0]
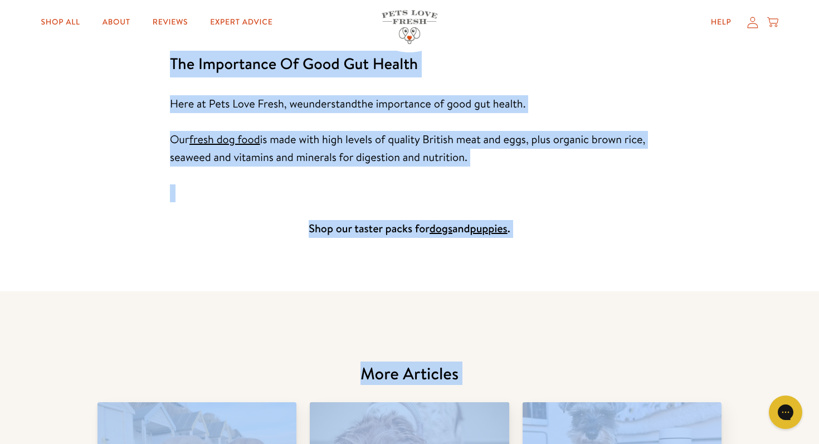
scroll to position [2491, 0]
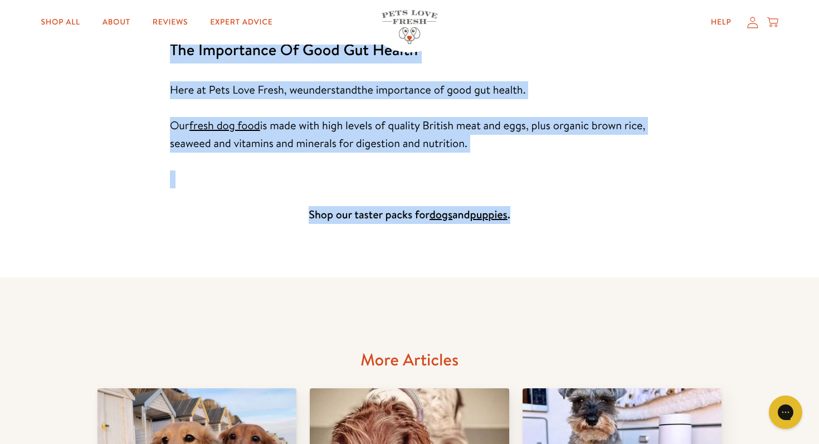
drag, startPoint x: 253, startPoint y: 123, endPoint x: 493, endPoint y: 211, distance: 255.1
copy article "What is Leaky Gut Syndrome in Dogs? Article by James Bailey • Published Mar 29,…"
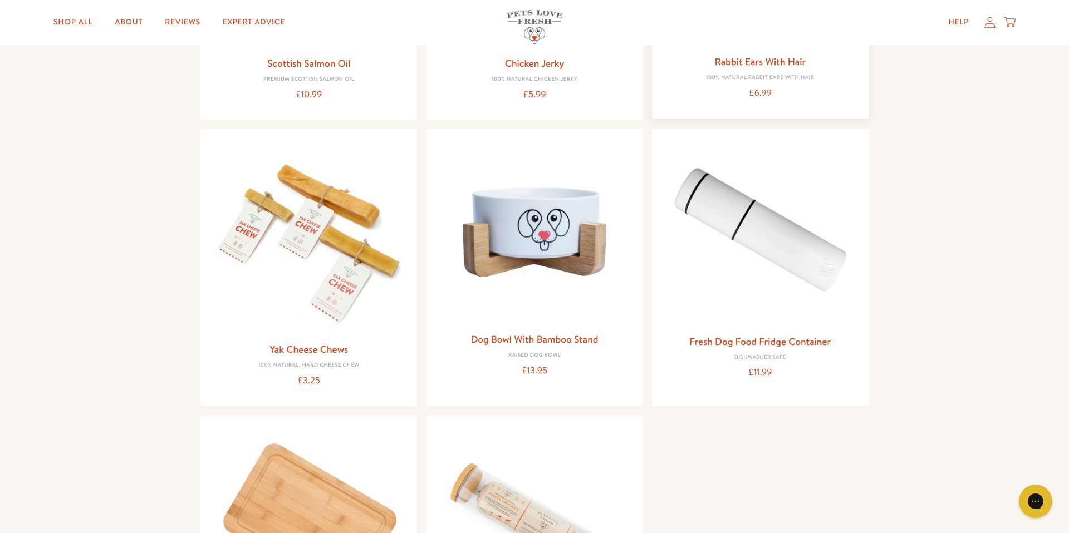
scroll to position [874, 0]
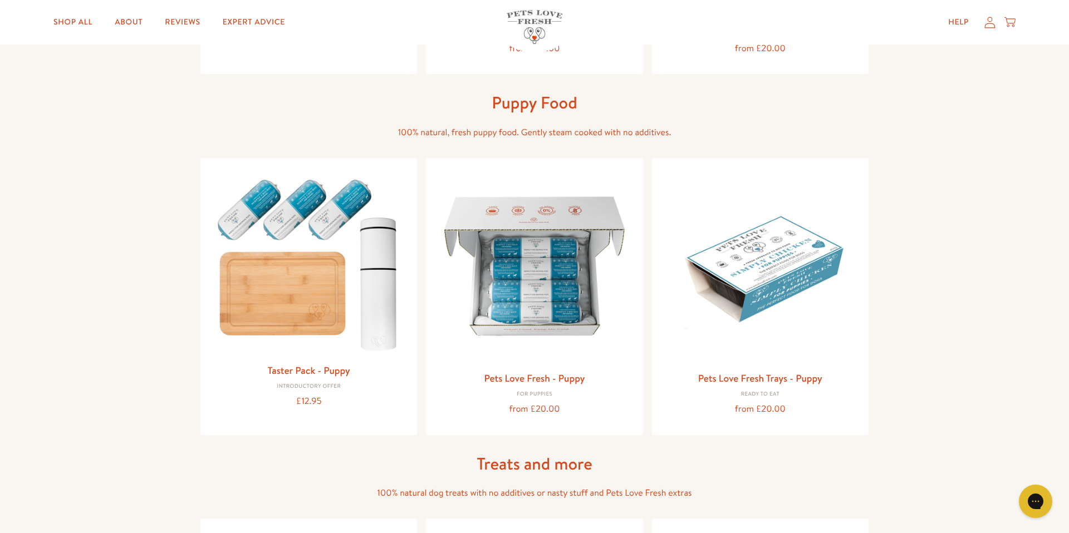
scroll to position [318, 0]
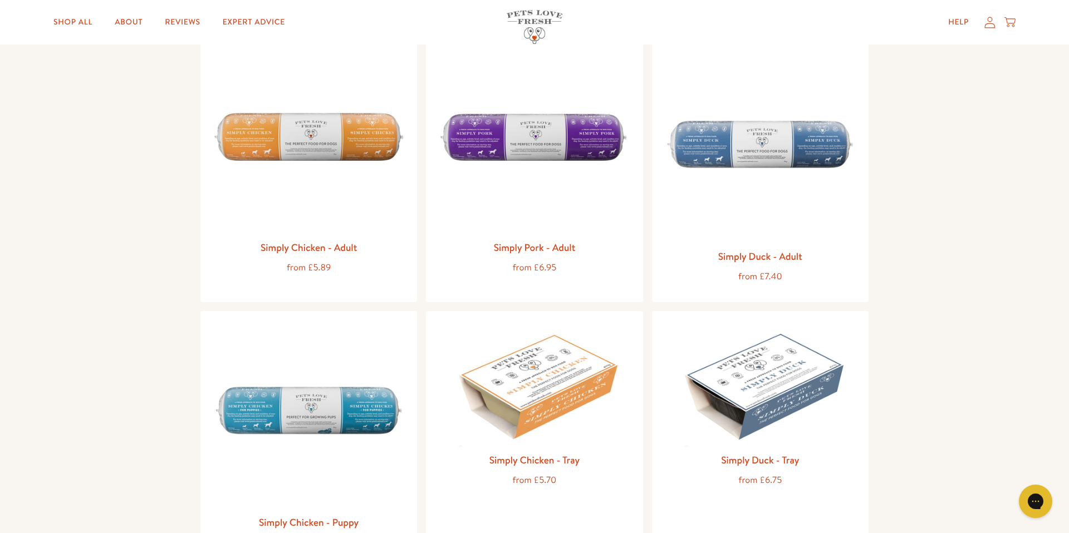
scroll to position [26, 0]
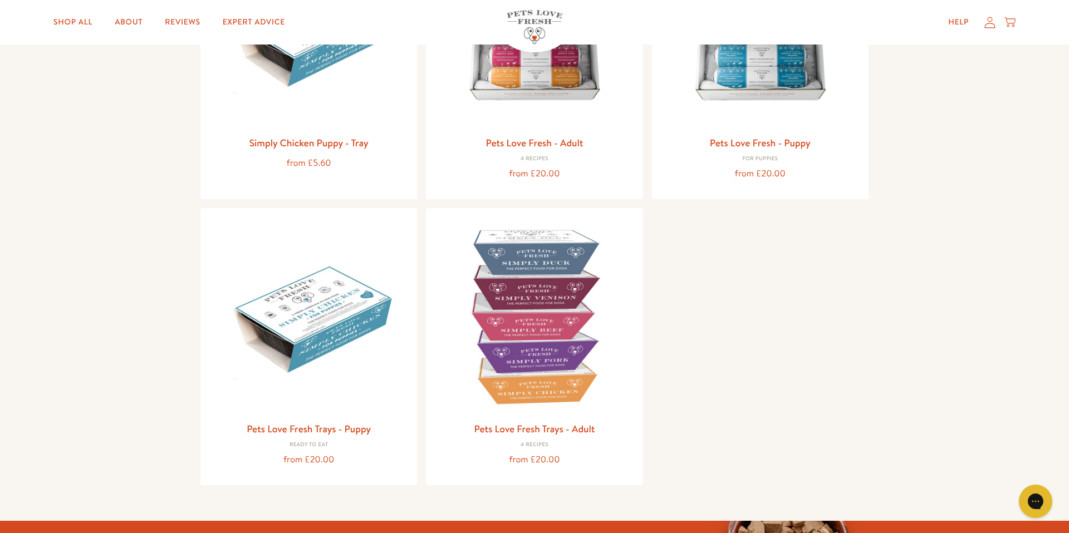
scroll to position [284, 0]
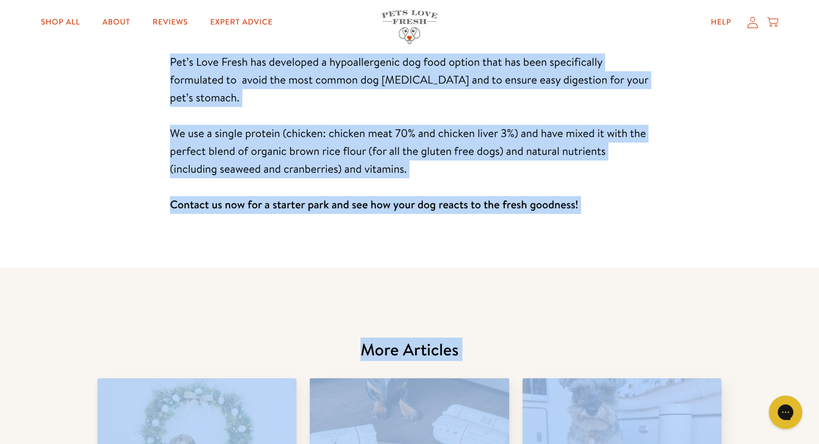
scroll to position [3736, 0]
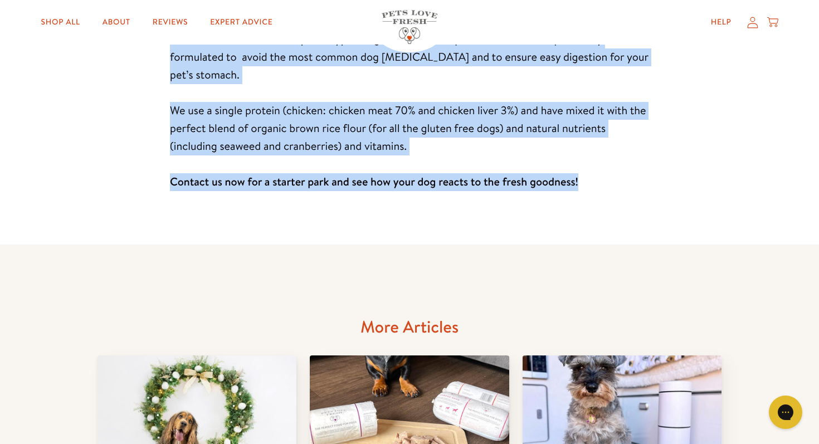
drag, startPoint x: 236, startPoint y: 127, endPoint x: 603, endPoint y: 219, distance: 377.9
copy article "What is Hypoallergenic Dog Food? Article by James Bailey • Published Oct 25, 20…"
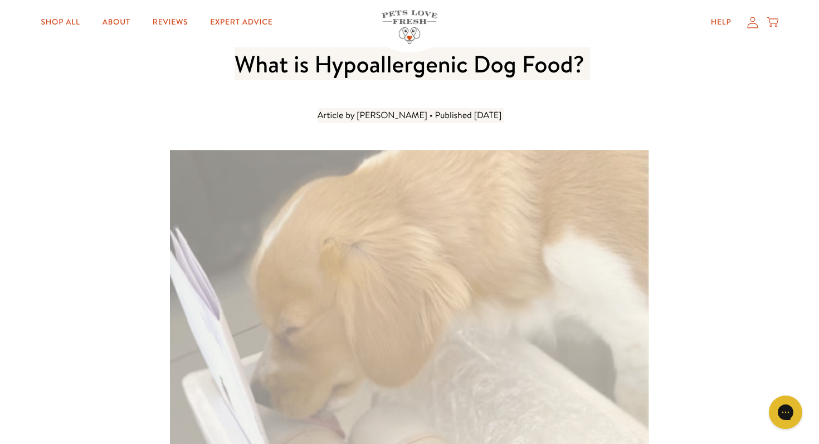
scroll to position [0, 0]
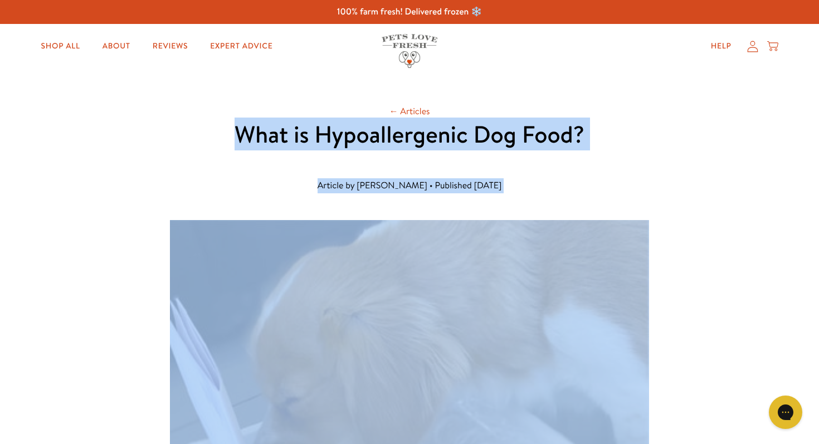
click at [586, 168] on header "← Articles What is Hypoallergenic Dog Food? Article by James Bailey • Published…" at bounding box center [409, 153] width 356 height 98
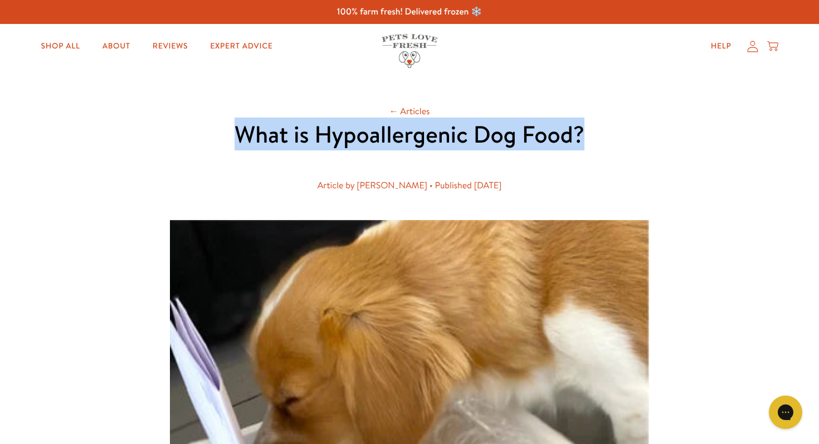
drag, startPoint x: 590, startPoint y: 138, endPoint x: 203, endPoint y: 123, distance: 387.3
copy h1 "What is Hypoallergenic Dog Food?"
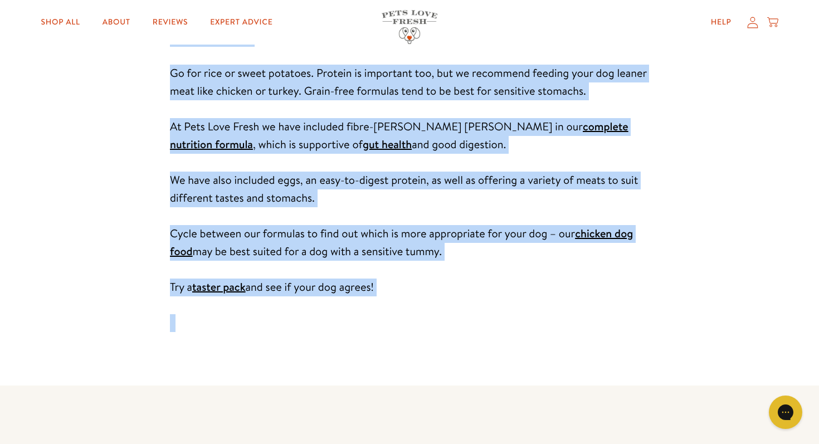
scroll to position [3850, 0]
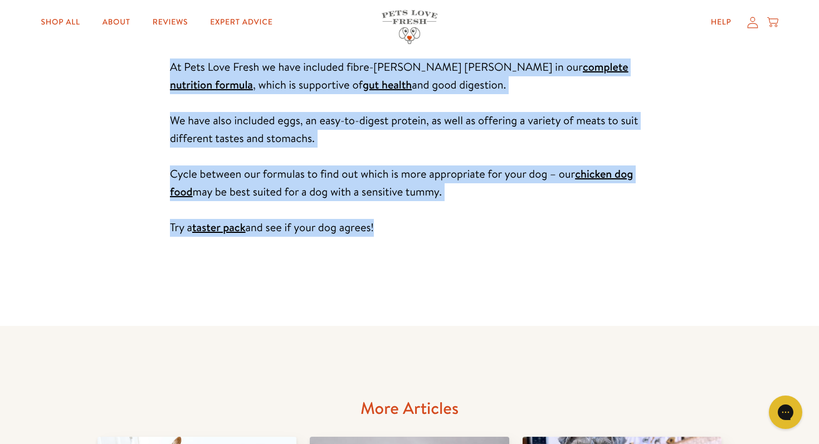
drag, startPoint x: 286, startPoint y: 92, endPoint x: 428, endPoint y: 94, distance: 142.6
copy article "IBS In Dogs: The Causes, Symptoms & Treatments Article by James Bailey • Publis…"
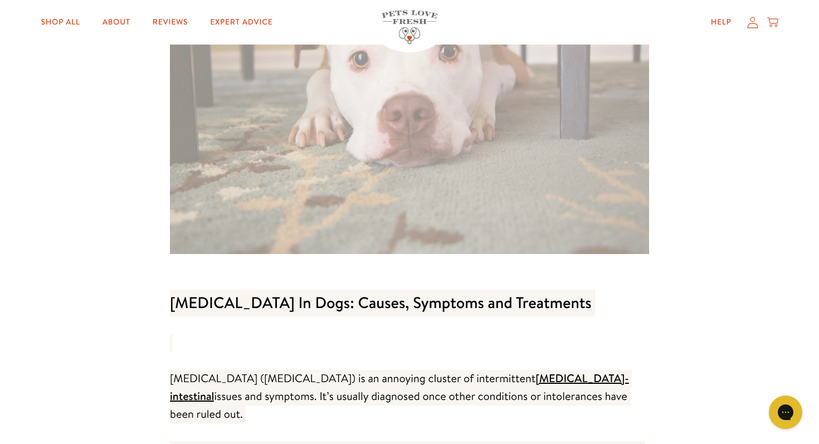
scroll to position [0, 0]
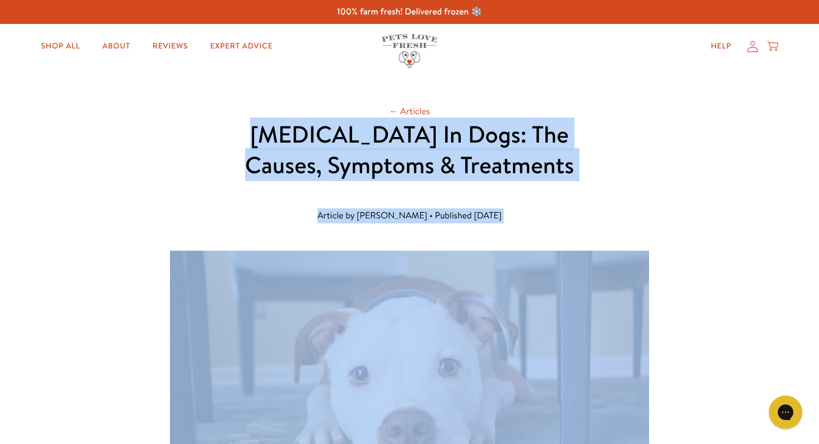
click at [533, 183] on header "← Articles IBS In Dogs: The Causes, Symptoms & Treatments Article by James Bail…" at bounding box center [409, 168] width 356 height 128
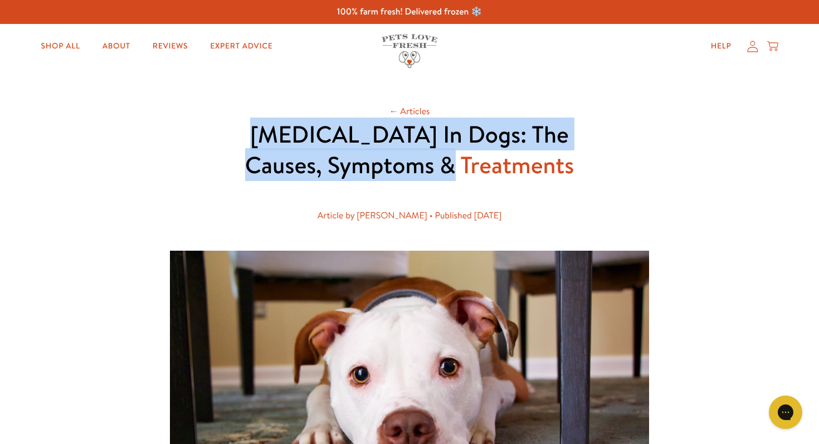
drag, startPoint x: 544, startPoint y: 173, endPoint x: 254, endPoint y: 142, distance: 290.7
click at [254, 142] on h1 "[MEDICAL_DATA] In Dogs: The Causes, Symptoms & Treatments" at bounding box center [409, 149] width 356 height 61
copy h1 "IBS In Dogs: The Causes, Symptoms & Treatments"
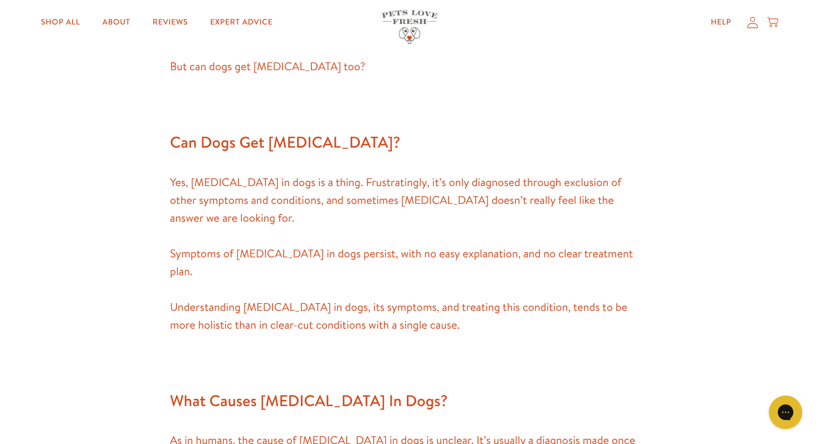
scroll to position [865, 0]
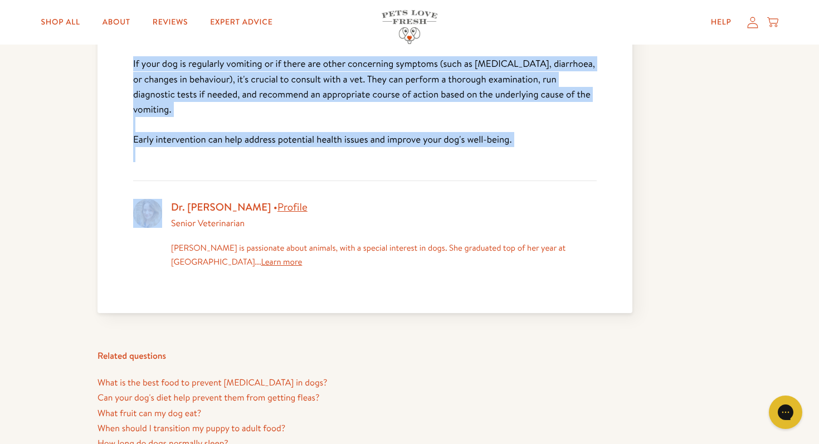
scroll to position [775, 0]
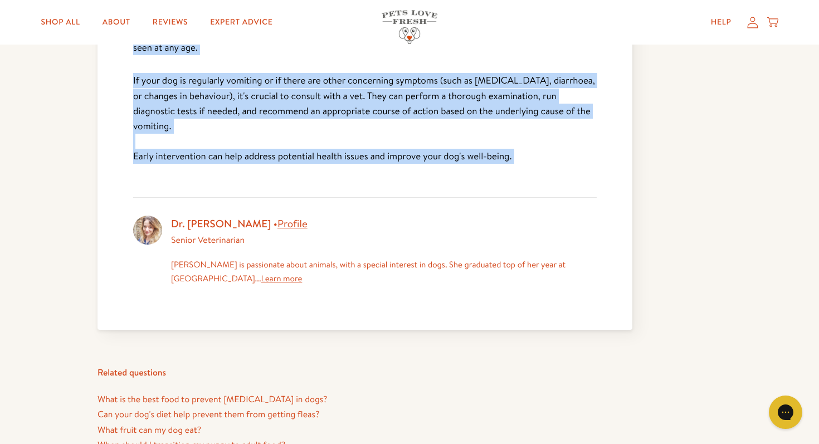
drag, startPoint x: 100, startPoint y: 138, endPoint x: 538, endPoint y: 135, distance: 438.8
copy div "Why is my dog throwing up undigested food? Asked in Ask Our Vet , Dog Health , …"
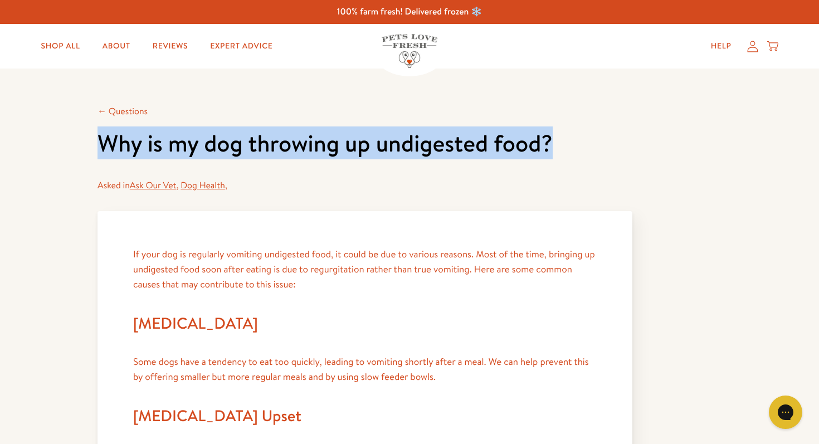
drag, startPoint x: 556, startPoint y: 145, endPoint x: 84, endPoint y: 142, distance: 472.2
copy h1 "Why is my dog throwing up undigested food?"
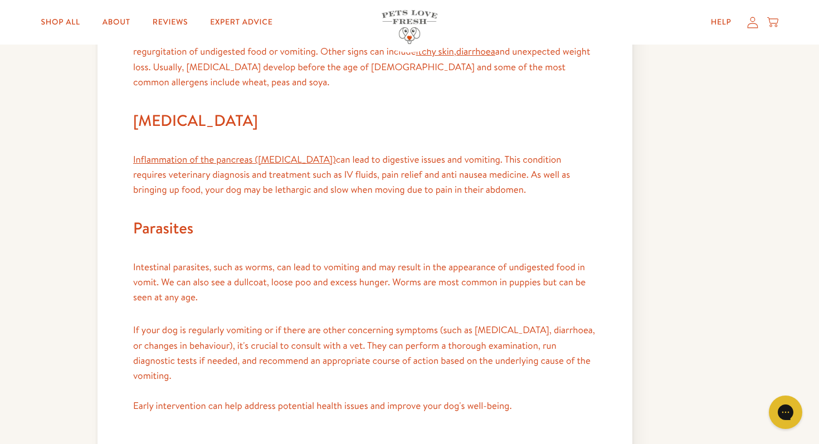
scroll to position [527, 0]
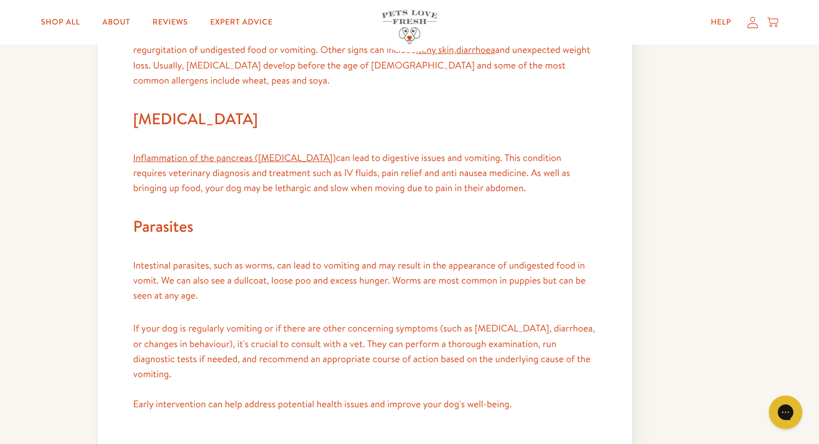
click at [423, 172] on p "Inflammation of the pancreas (pancreatitis) can lead to digestive issues and vo…" at bounding box center [364, 173] width 463 height 46
click at [482, 170] on p "Inflammation of the pancreas (pancreatitis) can lead to digestive issues and vo…" at bounding box center [364, 173] width 463 height 46
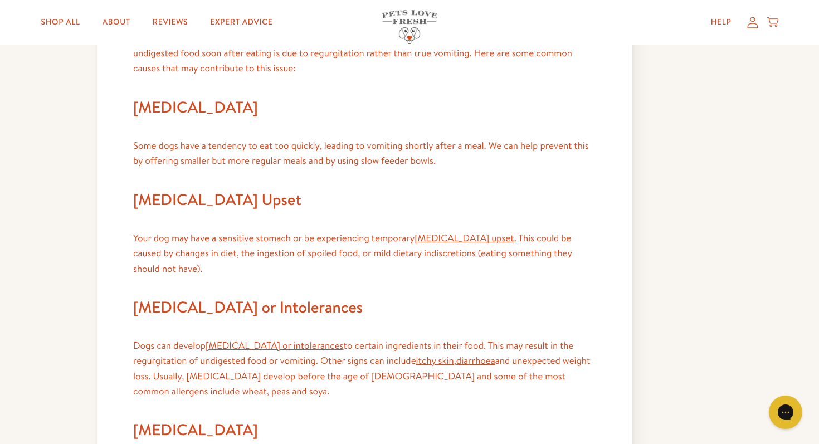
scroll to position [68, 0]
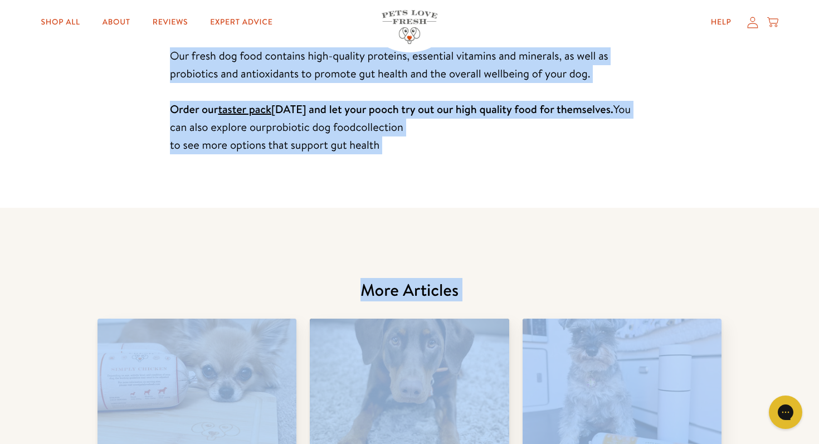
scroll to position [3008, 0]
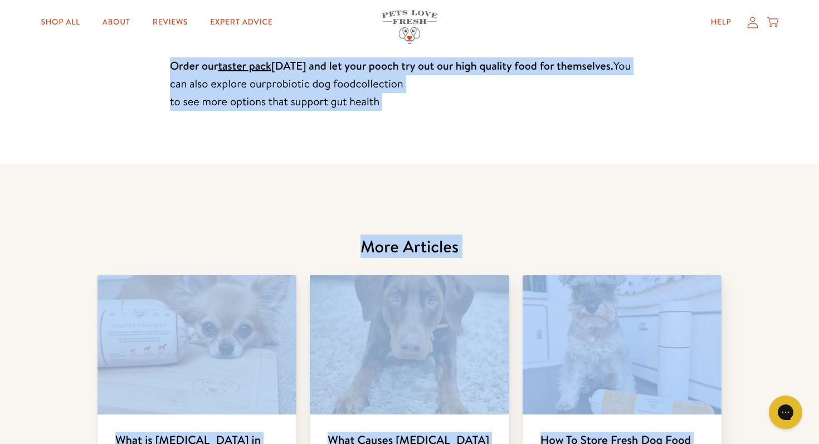
drag, startPoint x: 238, startPoint y: 129, endPoint x: 425, endPoint y: 148, distance: 187.6
copy article "0 Lore Ip Dolorsi Ame Consec Adi Elit Seddoei te Incid Utlabo • Etdolorem Ali 9…"
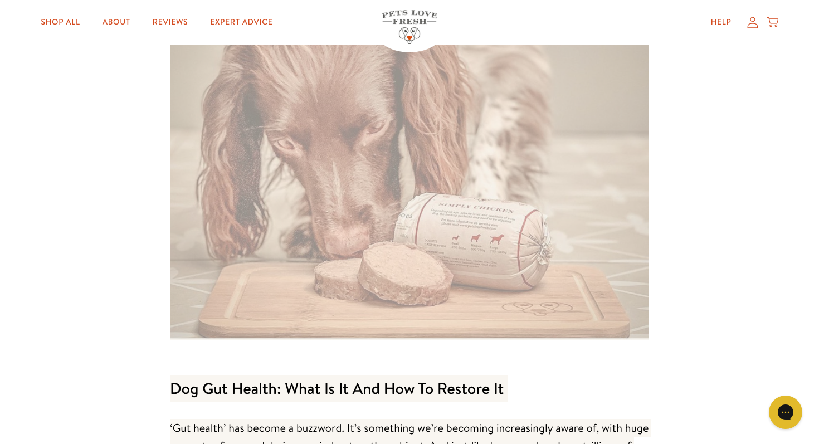
scroll to position [0, 0]
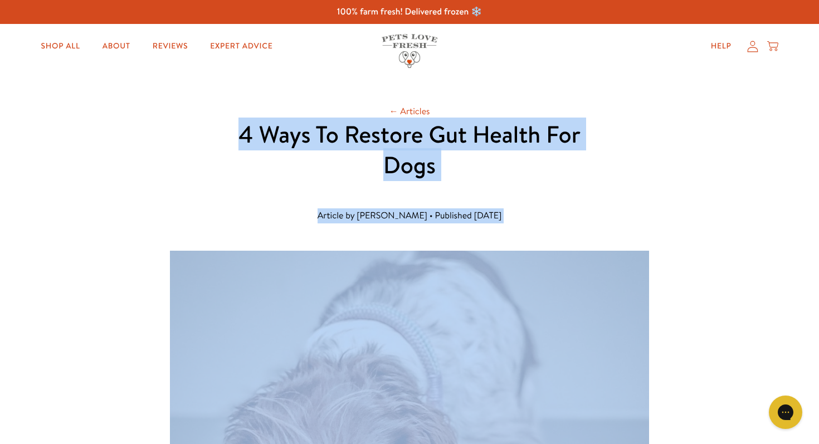
click at [271, 178] on h1 "4 Ways To Restore Gut Health For Dogs" at bounding box center [409, 149] width 356 height 61
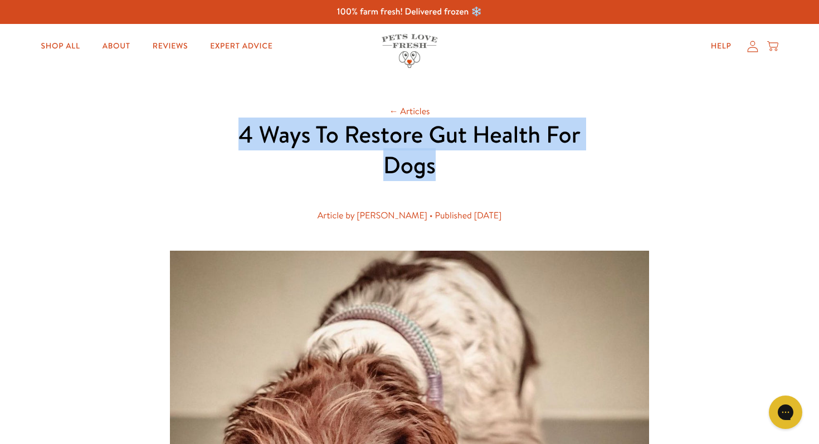
drag, startPoint x: 442, startPoint y: 172, endPoint x: 194, endPoint y: 134, distance: 250.6
copy h1 "4 Ways To Restore Gut Health For Dogs"
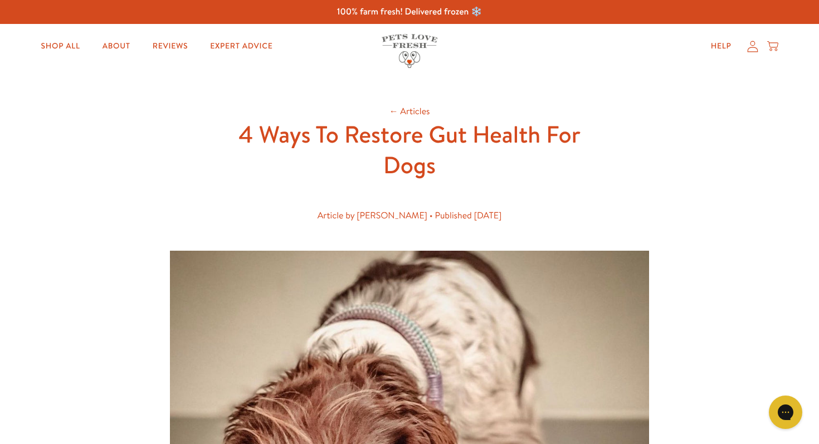
click at [444, 199] on header "← Articles 4 Ways To Restore Gut Health For Dogs Article by James Bailey • Publ…" at bounding box center [409, 168] width 356 height 128
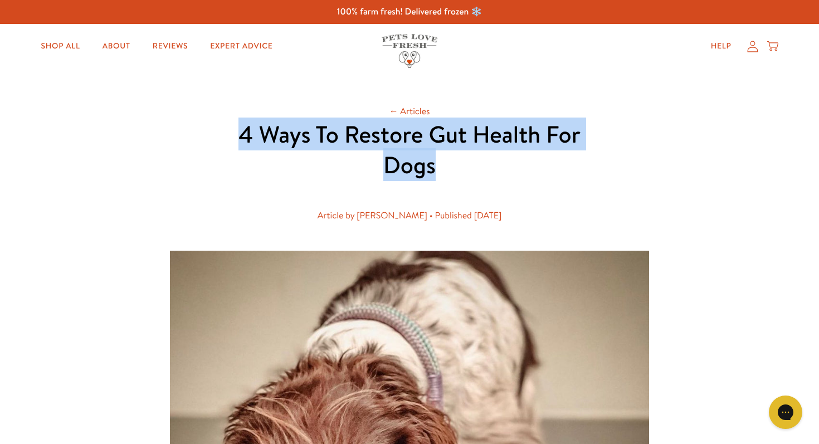
drag, startPoint x: 440, startPoint y: 177, endPoint x: 236, endPoint y: 140, distance: 207.1
click at [236, 140] on h1 "4 Ways To Restore Gut Health For Dogs" at bounding box center [409, 149] width 356 height 61
copy h1 "4 Ways To Restore Gut Health For Dogs"
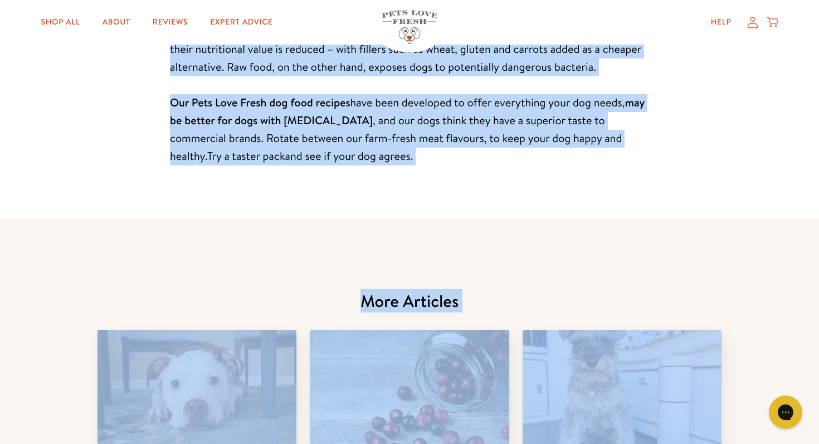
scroll to position [2145, 0]
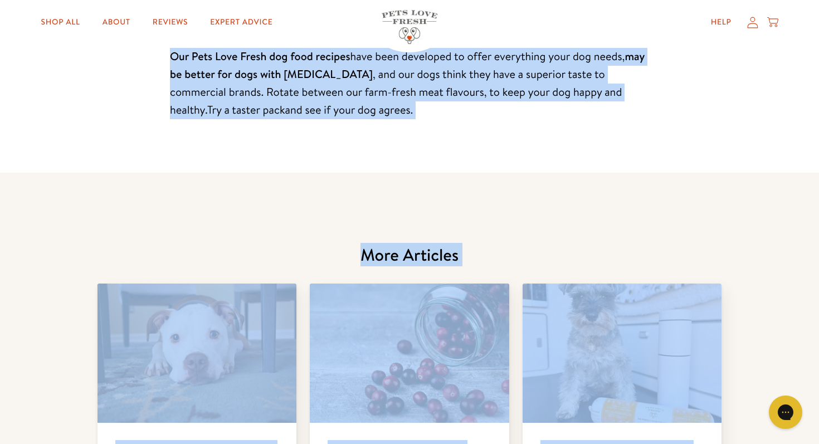
drag, startPoint x: 246, startPoint y: 128, endPoint x: 380, endPoint y: 143, distance: 134.6
copy article "L Ipsum Do Sitametc Adip Eli’s Doei Tempori ut Labor Etdolo • Magnaaliq Eni 15,…"
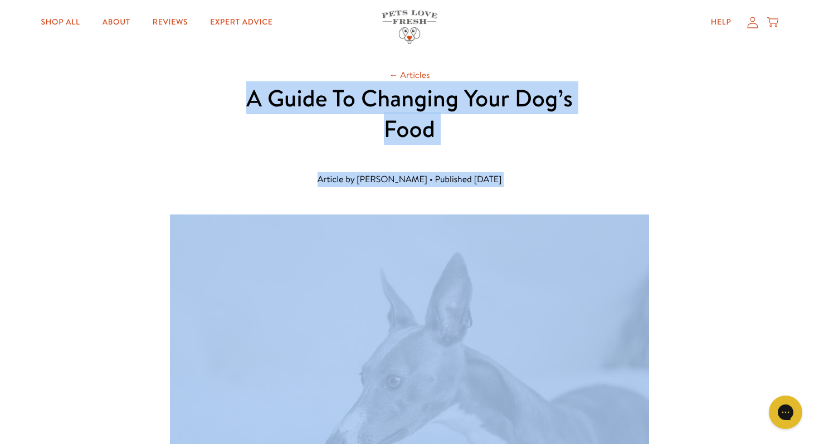
scroll to position [0, 0]
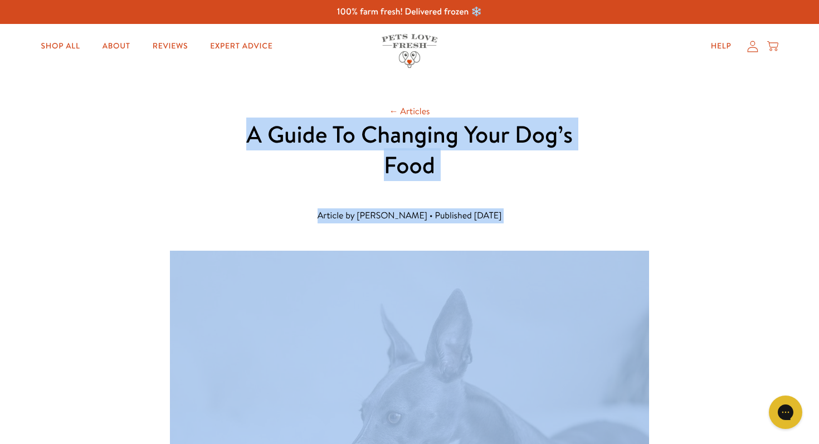
click at [296, 178] on h1 "A Guide To Changing Your Dog’s Food" at bounding box center [409, 149] width 356 height 61
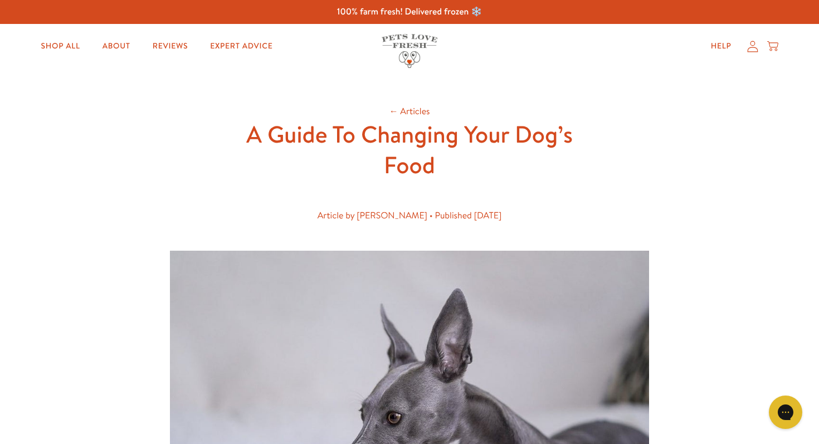
click at [282, 178] on h1 "A Guide To Changing Your Dog’s Food" at bounding box center [409, 149] width 356 height 61
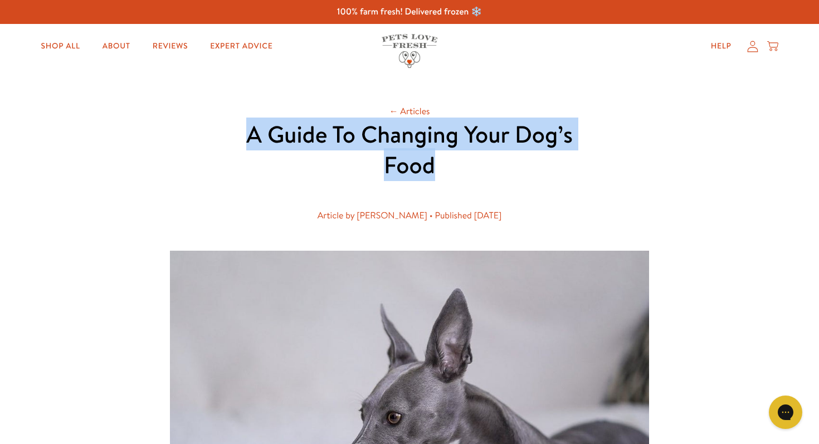
drag, startPoint x: 244, startPoint y: 133, endPoint x: 511, endPoint y: 174, distance: 269.4
click at [511, 174] on h1 "A Guide To Changing Your Dog’s Food" at bounding box center [409, 149] width 356 height 61
copy h1 "A Guide To Changing Your Dog’s Food"
click at [555, 188] on header "← Articles A Guide To Changing Your Dog’s Food Article by James Bailey • Publis…" at bounding box center [409, 168] width 356 height 128
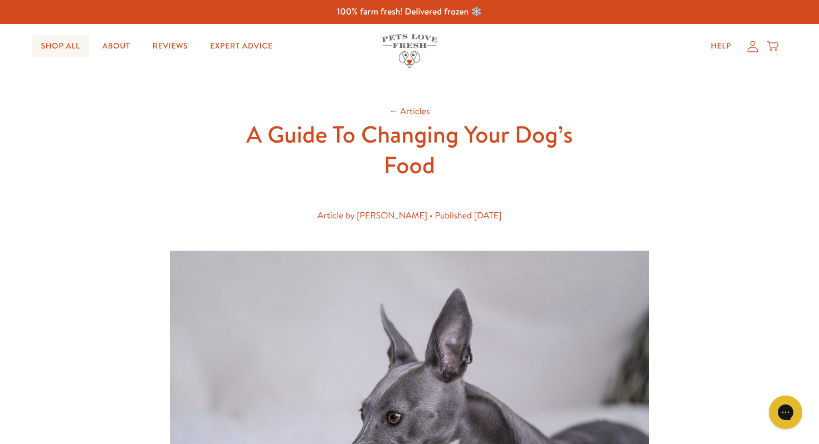
click at [57, 46] on link "Shop All" at bounding box center [60, 46] width 57 height 22
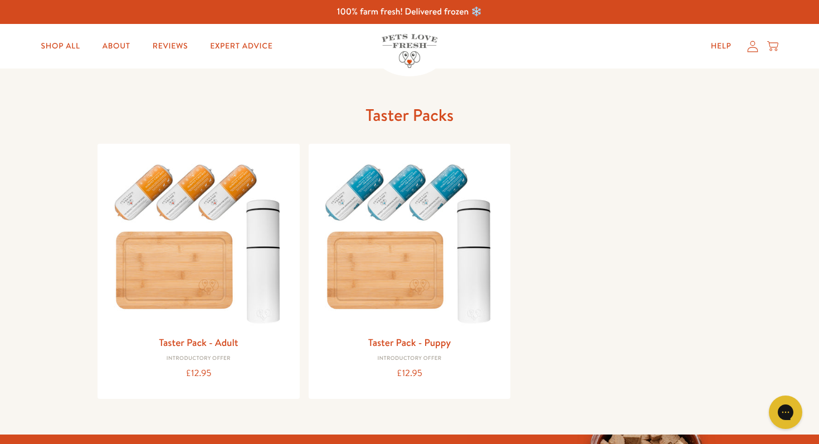
click at [140, 97] on div "Taster Packs Taster Pack - Adult Introductory Offer £12.95 Taster Pack - Puppy …" at bounding box center [409, 251] width 624 height 366
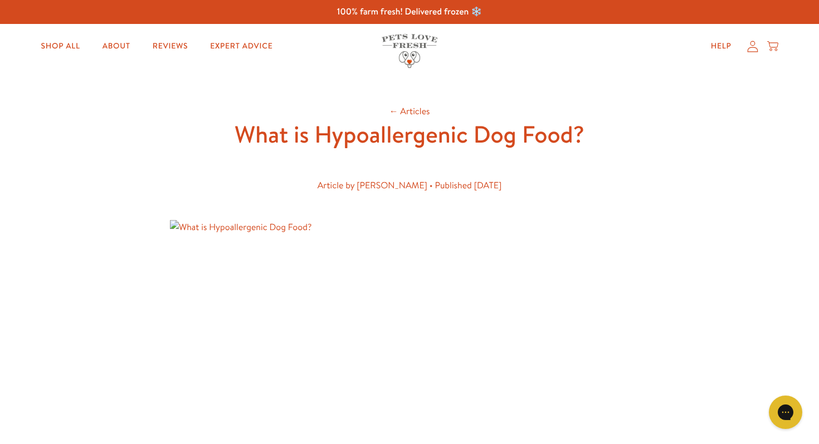
click at [238, 146] on h1 "What is Hypoallergenic Dog Food?" at bounding box center [409, 134] width 356 height 31
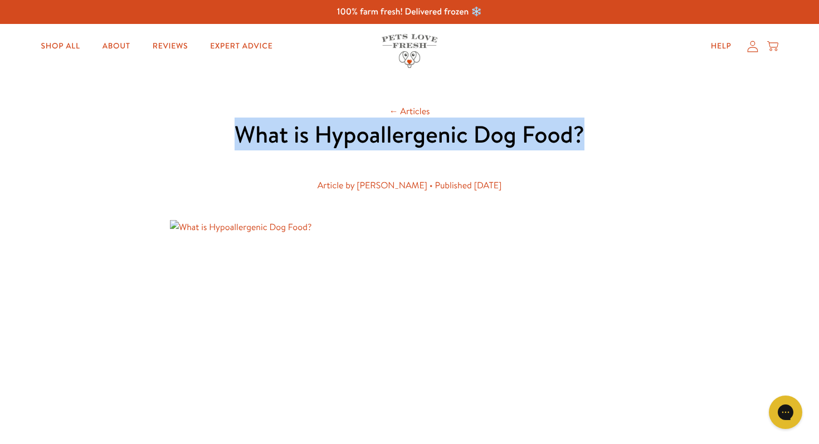
drag, startPoint x: 235, startPoint y: 134, endPoint x: 643, endPoint y: 137, distance: 408.2
copy h1 "What is Hypoallergenic Dog Food?"
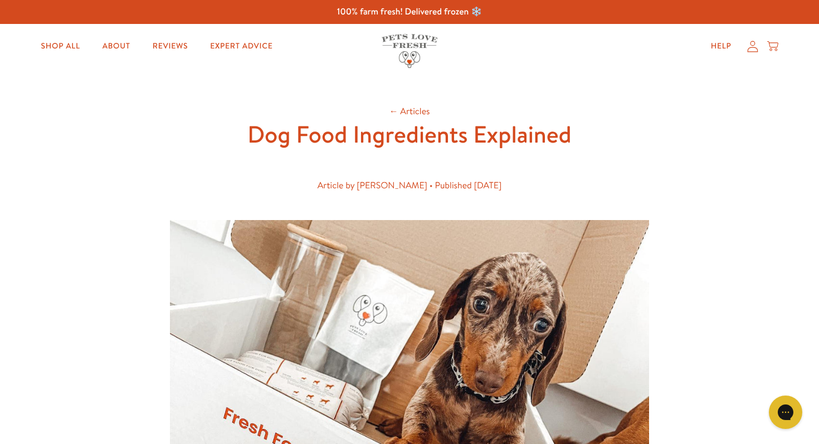
click at [396, 156] on header "← Articles Dog Food Ingredients Explained Article by [PERSON_NAME] • Published …" at bounding box center [409, 153] width 356 height 98
click at [548, 149] on h1 "Dog Food Ingredients Explained" at bounding box center [409, 134] width 356 height 31
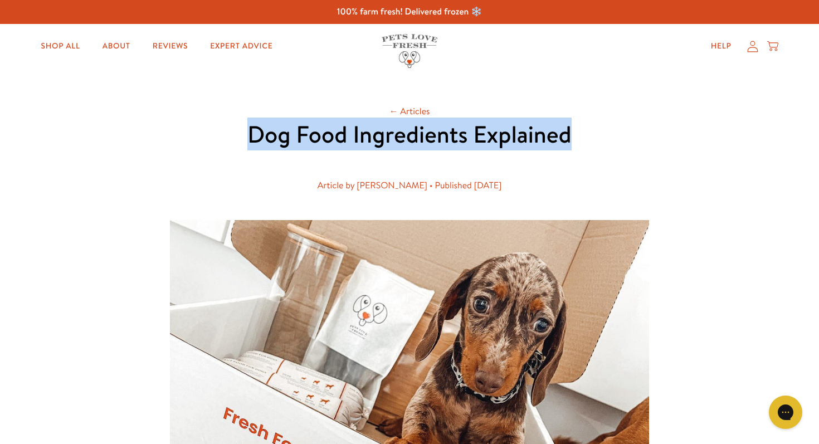
drag, startPoint x: 580, startPoint y: 141, endPoint x: 228, endPoint y: 140, distance: 351.9
copy h1 "Dog Food Ingredients Explained"
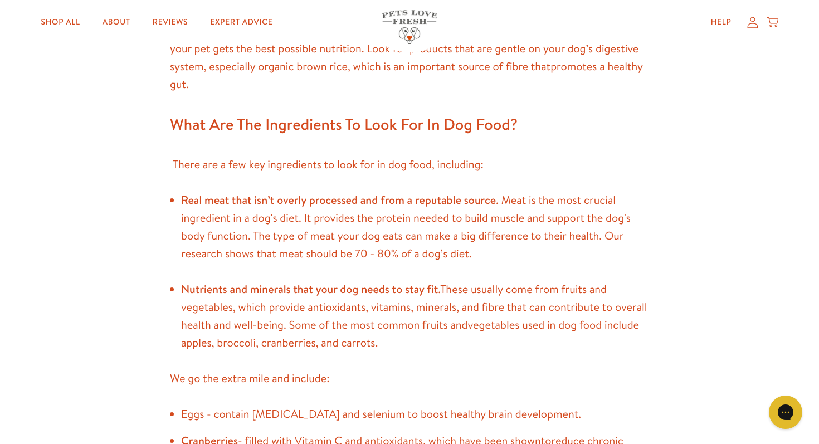
scroll to position [1830, 0]
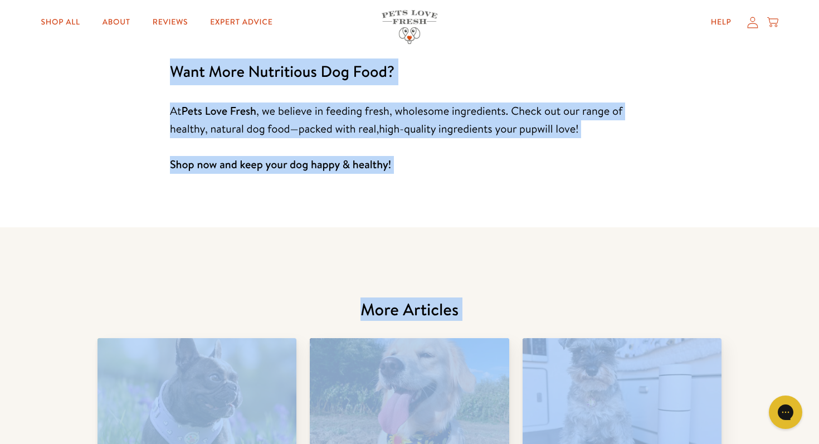
scroll to position [1521, 0]
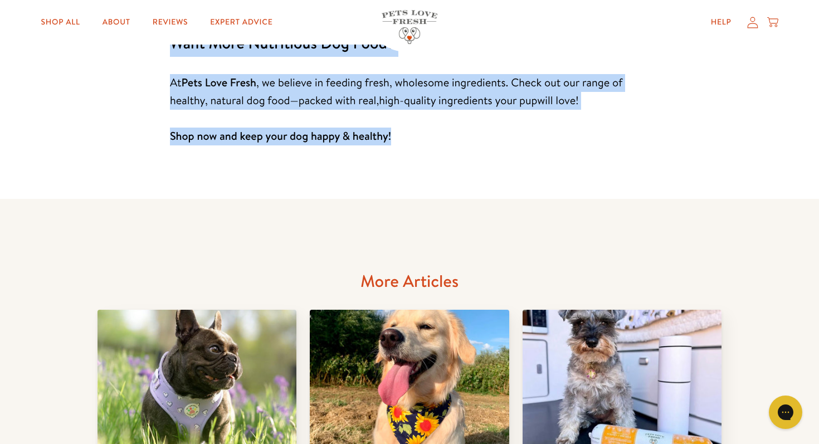
drag, startPoint x: 293, startPoint y: 131, endPoint x: 405, endPoint y: 168, distance: 117.1
copy article "Can Dogs Eat Bananas? Article by Joshua Jenkinson • Published Feb 4, 2025 As a …"
click at [433, 94] on link "high-quality ingredients your pup" at bounding box center [458, 100] width 158 height 15
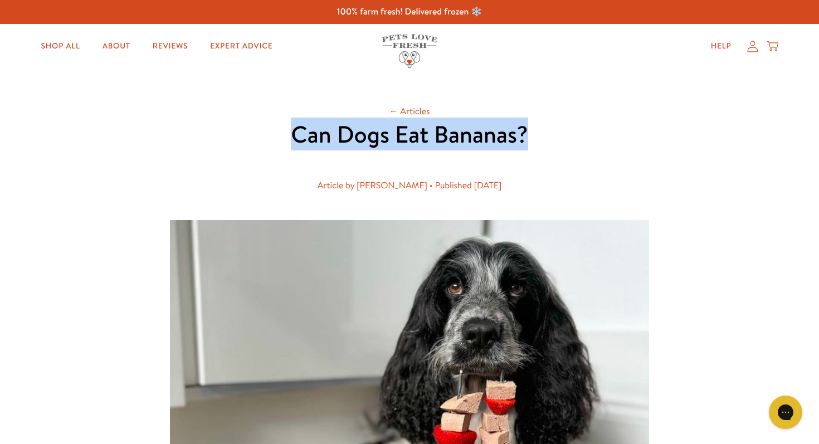
drag, startPoint x: 288, startPoint y: 134, endPoint x: 531, endPoint y: 139, distance: 243.4
click at [531, 139] on h1 "Can Dogs Eat Bananas?" at bounding box center [409, 134] width 356 height 31
copy h1 "Can Dogs Eat Bananas?"
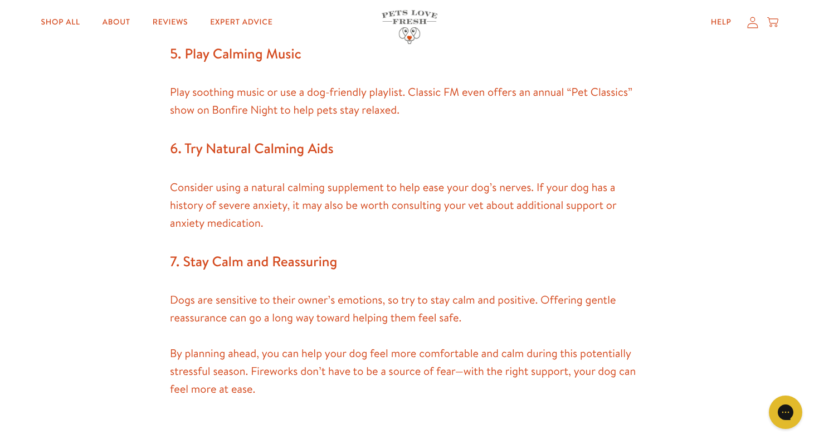
scroll to position [1257, 0]
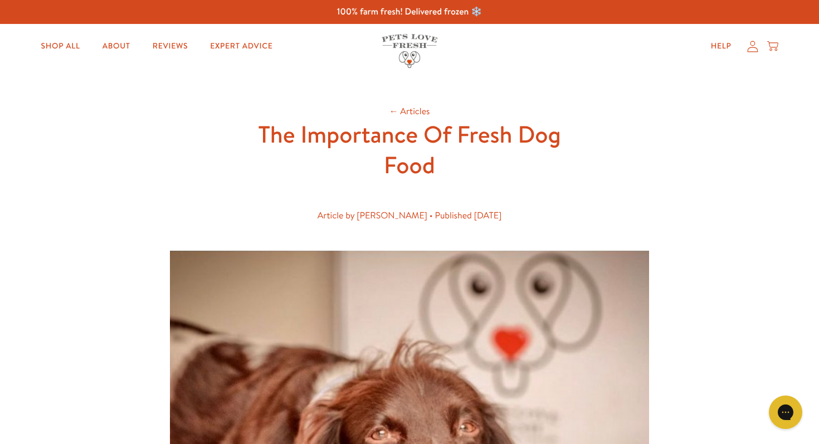
click at [441, 182] on header "← Articles The Importance Of Fresh Dog Food Article by James Bailey • Published…" at bounding box center [409, 168] width 356 height 128
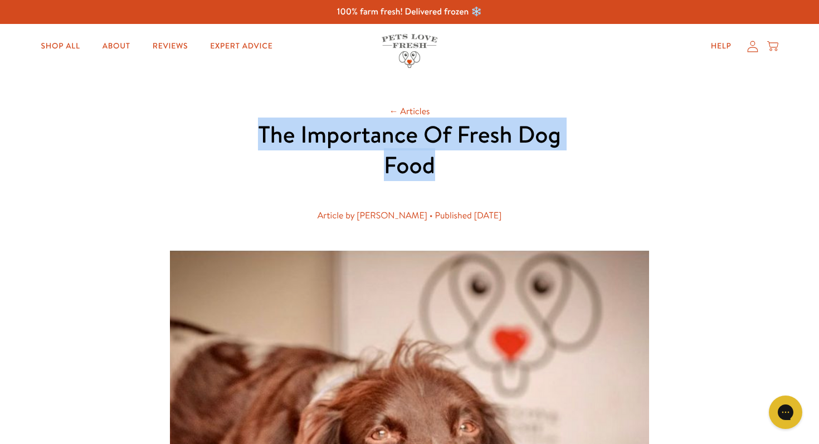
drag, startPoint x: 438, startPoint y: 170, endPoint x: 221, endPoint y: 131, distance: 220.8
copy h1 "The Importance Of Fresh Dog Food"
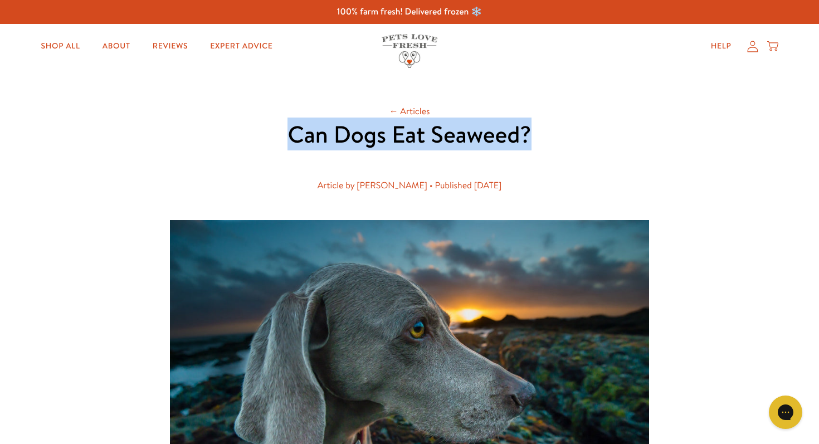
drag, startPoint x: 536, startPoint y: 136, endPoint x: 275, endPoint y: 135, distance: 260.6
click at [275, 135] on h1 "Can Dogs Eat Seaweed?" at bounding box center [409, 134] width 356 height 31
copy h1 "Can Dogs Eat Seaweed?"
click at [559, 143] on h1 "Can Dogs Eat Seaweed?" at bounding box center [409, 134] width 356 height 31
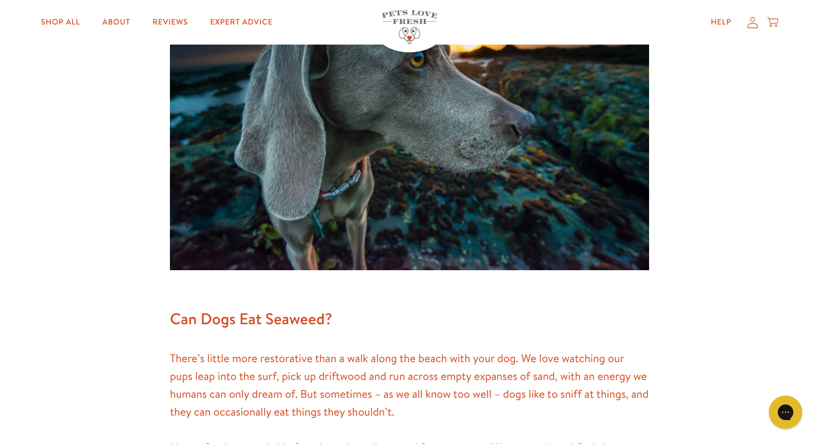
scroll to position [530, 0]
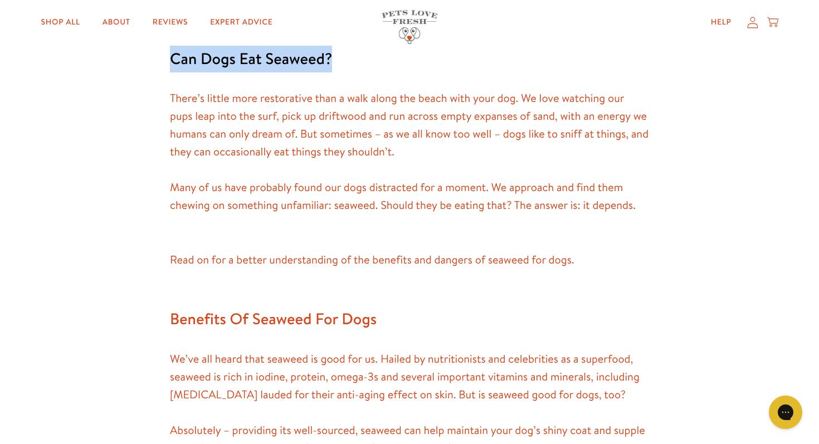
drag, startPoint x: 334, startPoint y: 59, endPoint x: 112, endPoint y: 49, distance: 221.3
copy b "Can Dogs Eat Seaweed?"
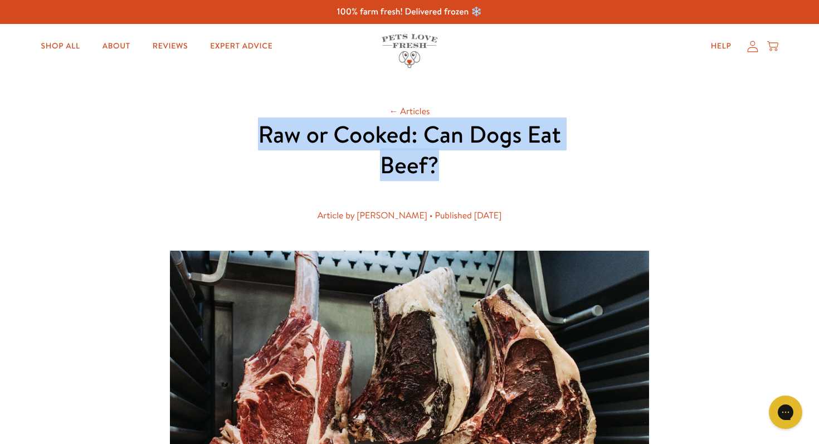
drag, startPoint x: 259, startPoint y: 134, endPoint x: 521, endPoint y: 168, distance: 264.5
click at [521, 168] on h1 "Raw or Cooked: Can Dogs Eat Beef?" at bounding box center [409, 149] width 356 height 61
copy h1 "Raw or Cooked: Can Dogs Eat Beef?"
click at [49, 41] on link "Shop All" at bounding box center [60, 46] width 57 height 22
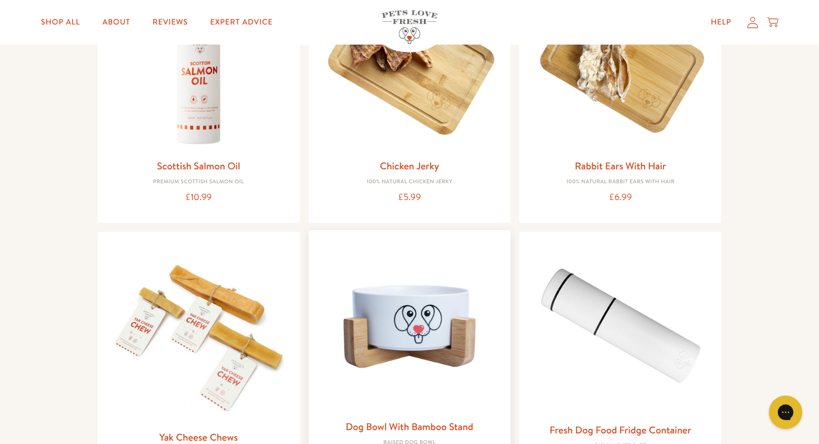
scroll to position [749, 0]
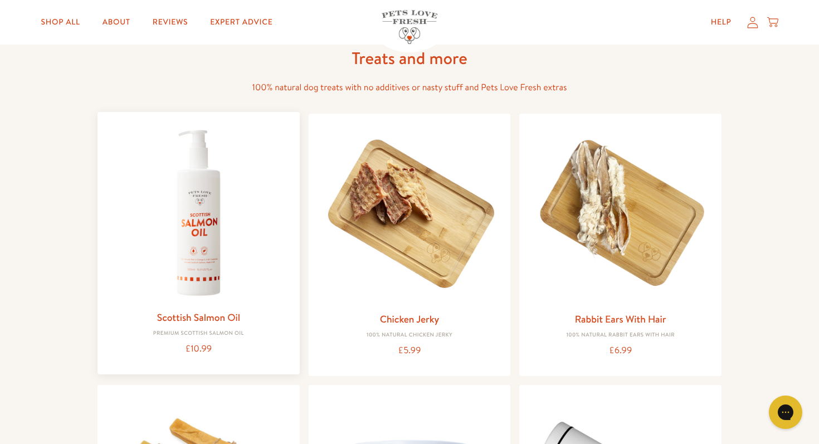
click at [193, 183] on img at bounding box center [198, 213] width 184 height 184
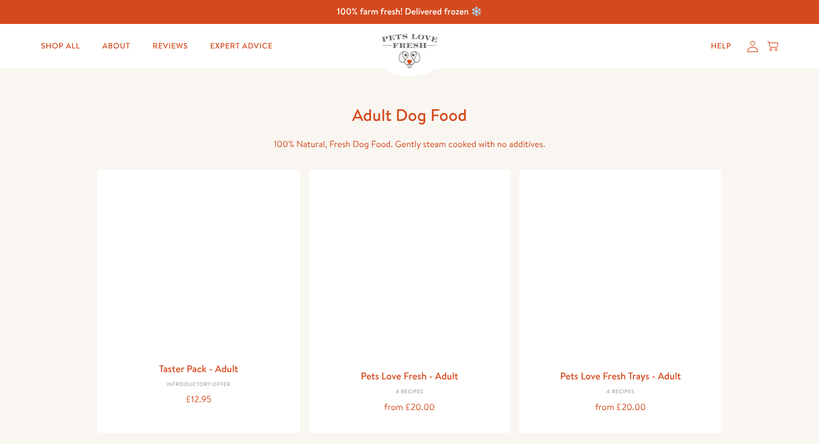
scroll to position [747, 0]
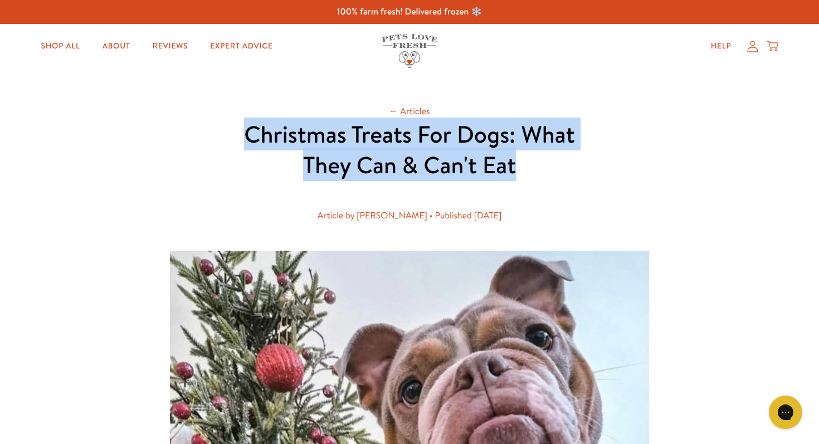
drag, startPoint x: 247, startPoint y: 134, endPoint x: 515, endPoint y: 163, distance: 269.4
click at [515, 163] on h1 "Christmas Treats For Dogs: What They Can & Can't Eat" at bounding box center [409, 149] width 356 height 61
copy h1 "Christmas Treats For Dogs: What They Can & Can't Eat"
click at [316, 185] on header "← Articles Christmas Treats For Dogs: What They Can & Can't Eat Article by Josh…" at bounding box center [409, 168] width 356 height 128
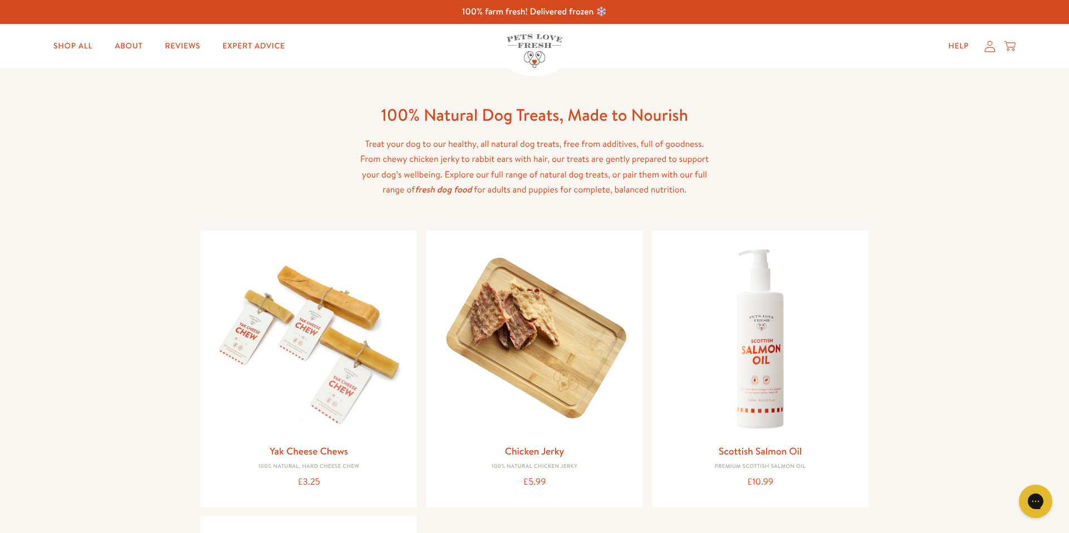
scroll to position [285, 0]
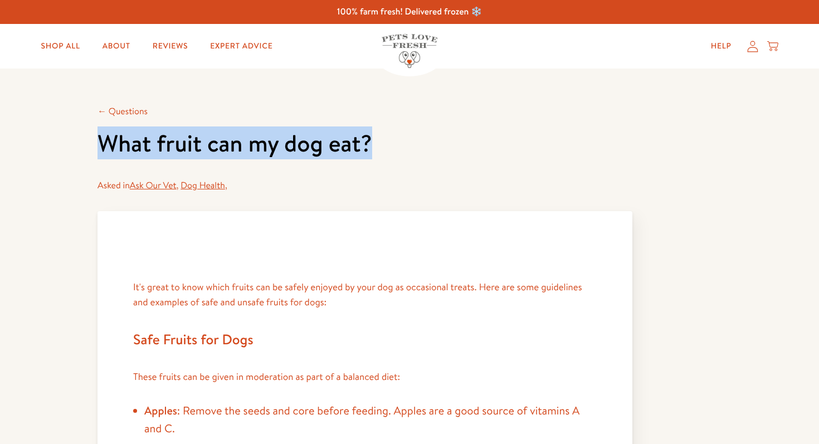
drag, startPoint x: 380, startPoint y: 151, endPoint x: 60, endPoint y: 143, distance: 320.3
copy h1 "What fruit can my dog eat?"
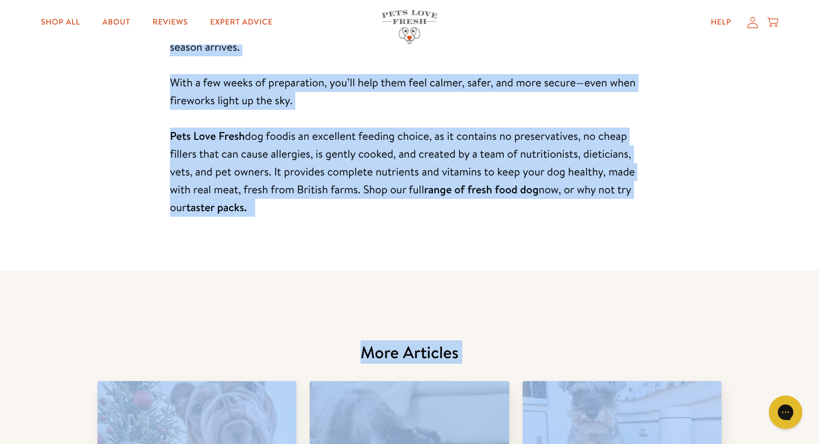
scroll to position [1776, 0]
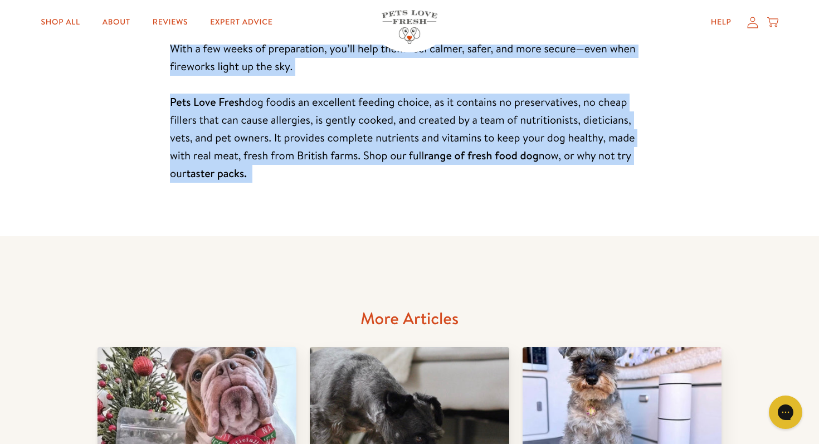
drag, startPoint x: 249, startPoint y: 135, endPoint x: 288, endPoint y: 168, distance: 51.0
copy article "Help Your Dog Build Confidence Around Fireworks Article by James Bailey • Publi…"
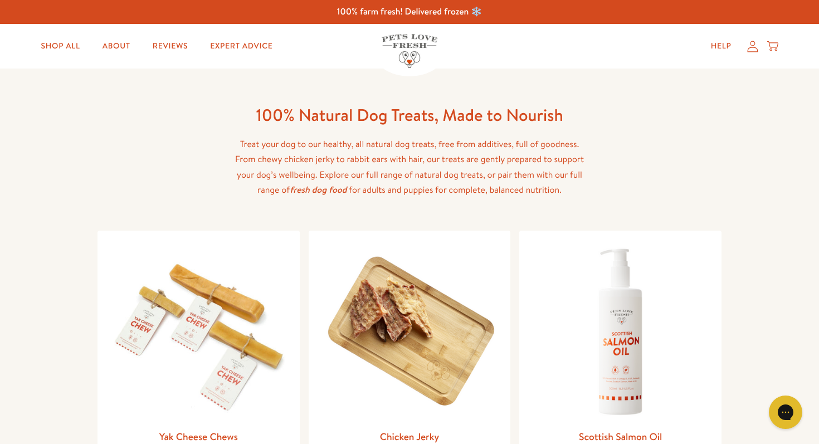
click at [668, 85] on div "100% Natural Dog Treats, Made to Nourish Treat your dog to our healthy, all nat…" at bounding box center [409, 434] width 624 height 732
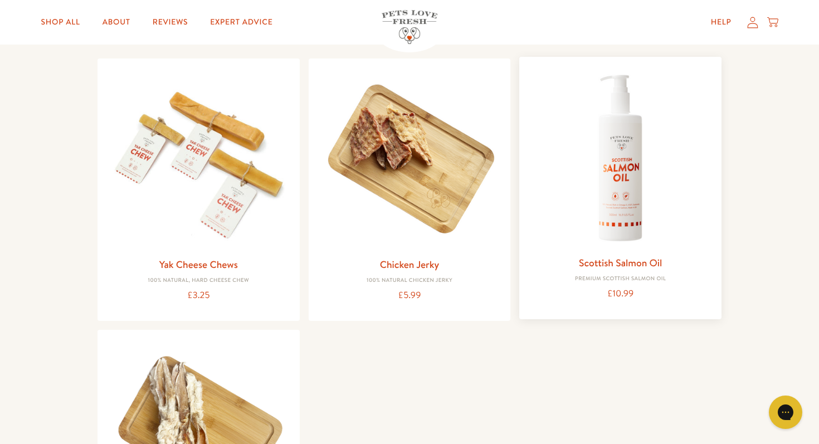
scroll to position [189, 0]
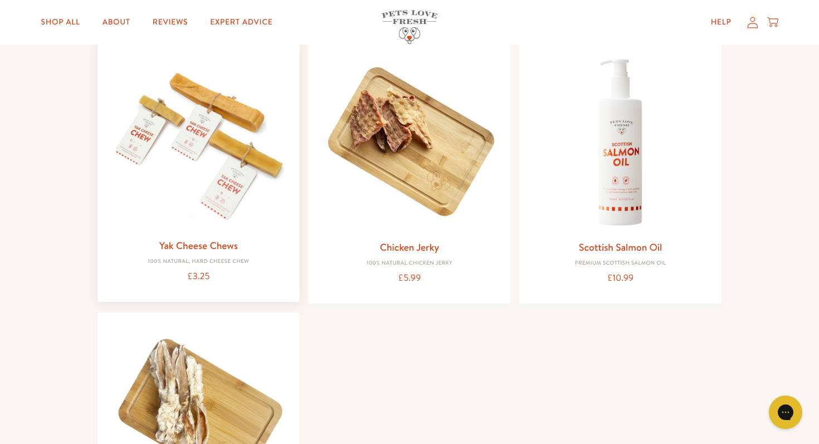
click at [251, 144] on img at bounding box center [198, 140] width 184 height 184
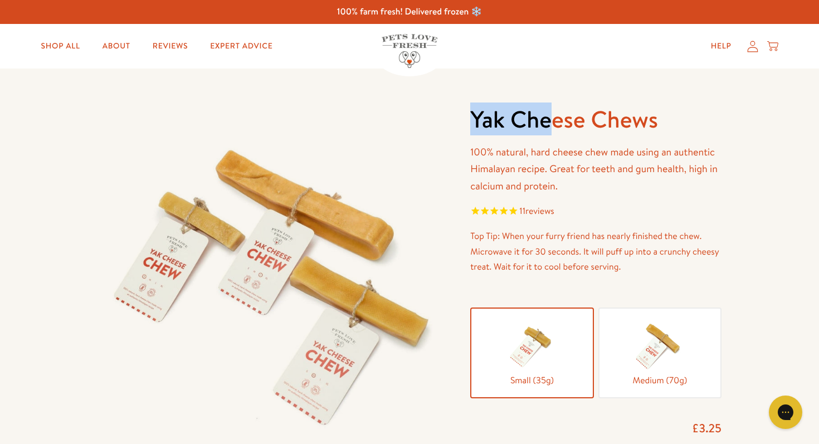
drag, startPoint x: 474, startPoint y: 125, endPoint x: 546, endPoint y: 125, distance: 71.3
click at [546, 125] on h1 "Yak Cheese Chews" at bounding box center [595, 119] width 251 height 31
drag, startPoint x: 608, startPoint y: 153, endPoint x: 530, endPoint y: 153, distance: 78.5
click at [530, 153] on p "100% natural, hard cheese chew made using an authentic Himalayan recipe. Great …" at bounding box center [595, 169] width 251 height 51
copy p "hard cheese chew"
